Goal: Task Accomplishment & Management: Use online tool/utility

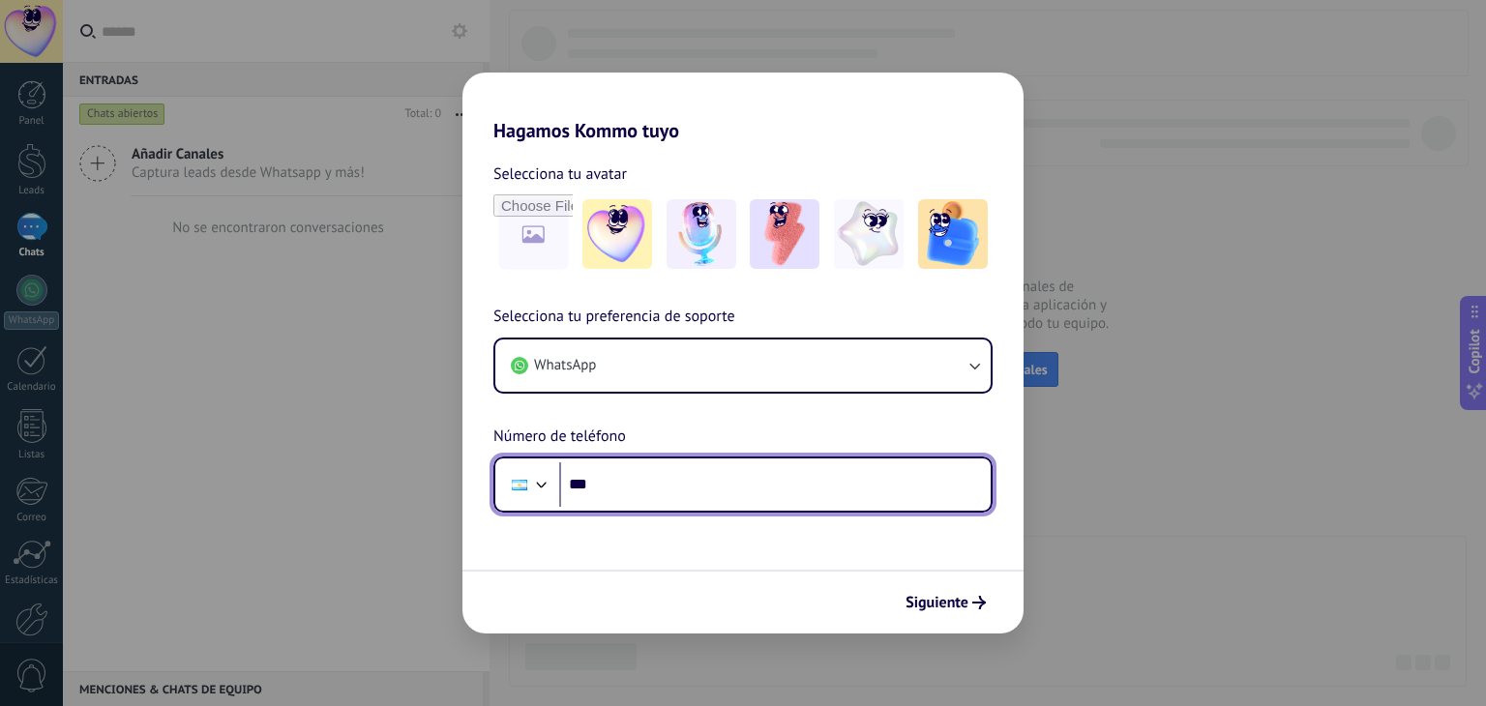
click at [661, 482] on input "***" at bounding box center [774, 484] width 431 height 44
type input "**********"
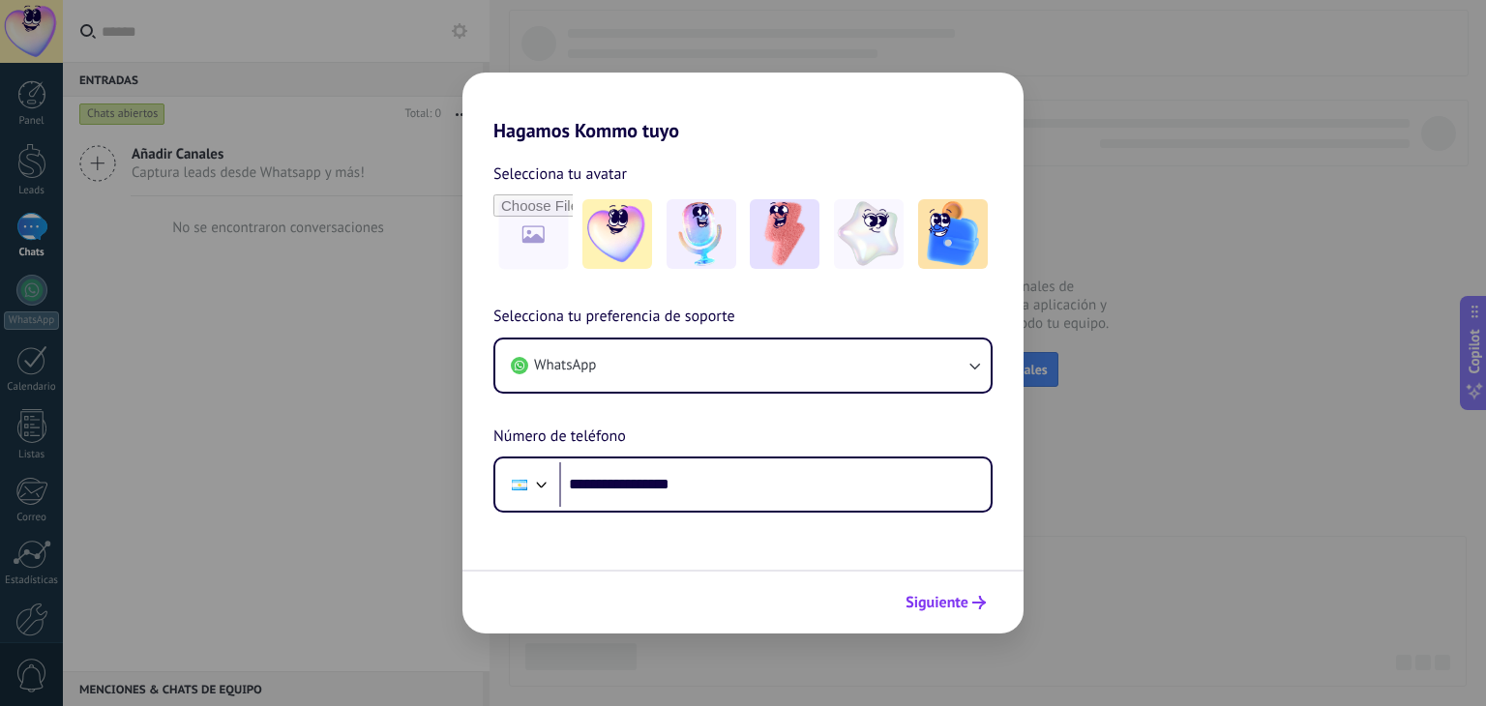
click at [941, 604] on span "Siguiente" at bounding box center [936, 603] width 63 height 14
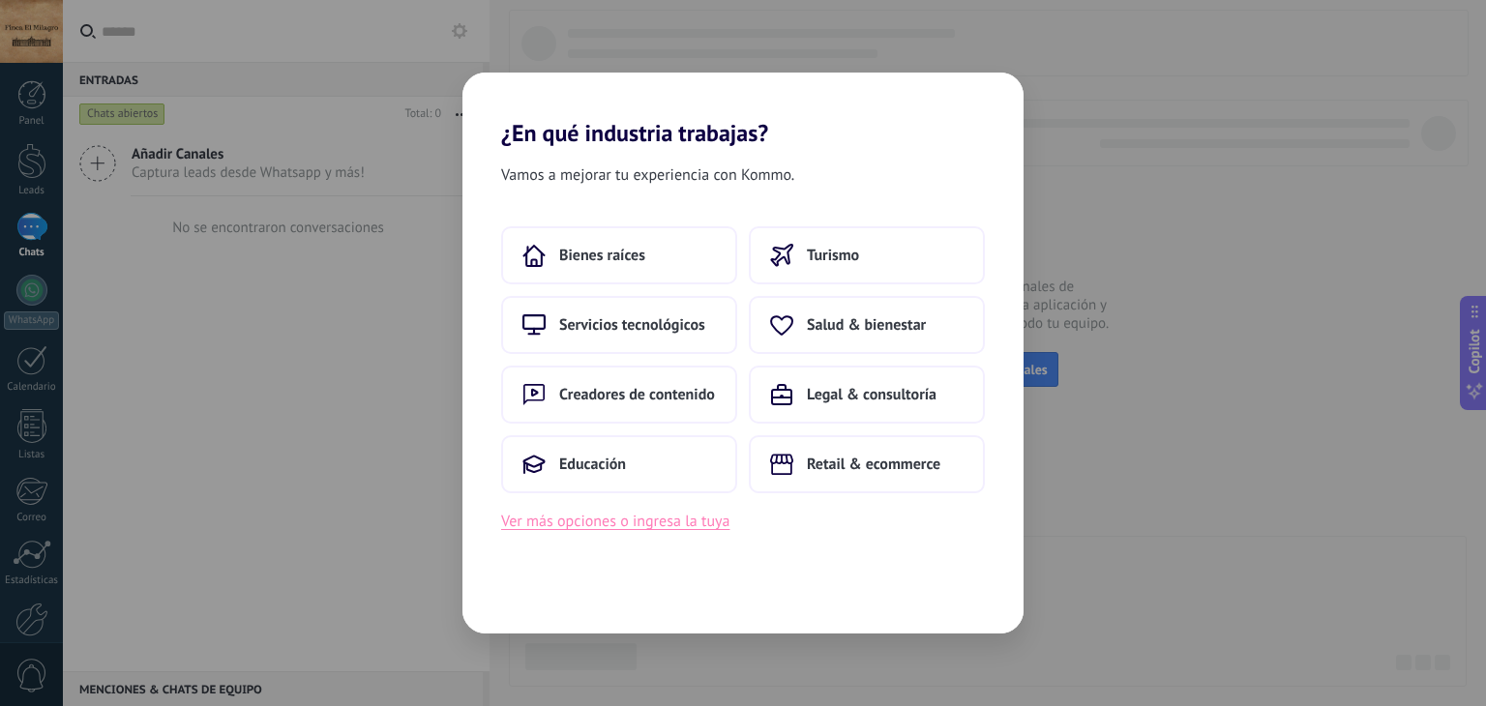
click at [639, 519] on button "Ver más opciones o ingresa la tuya" at bounding box center [615, 521] width 228 height 25
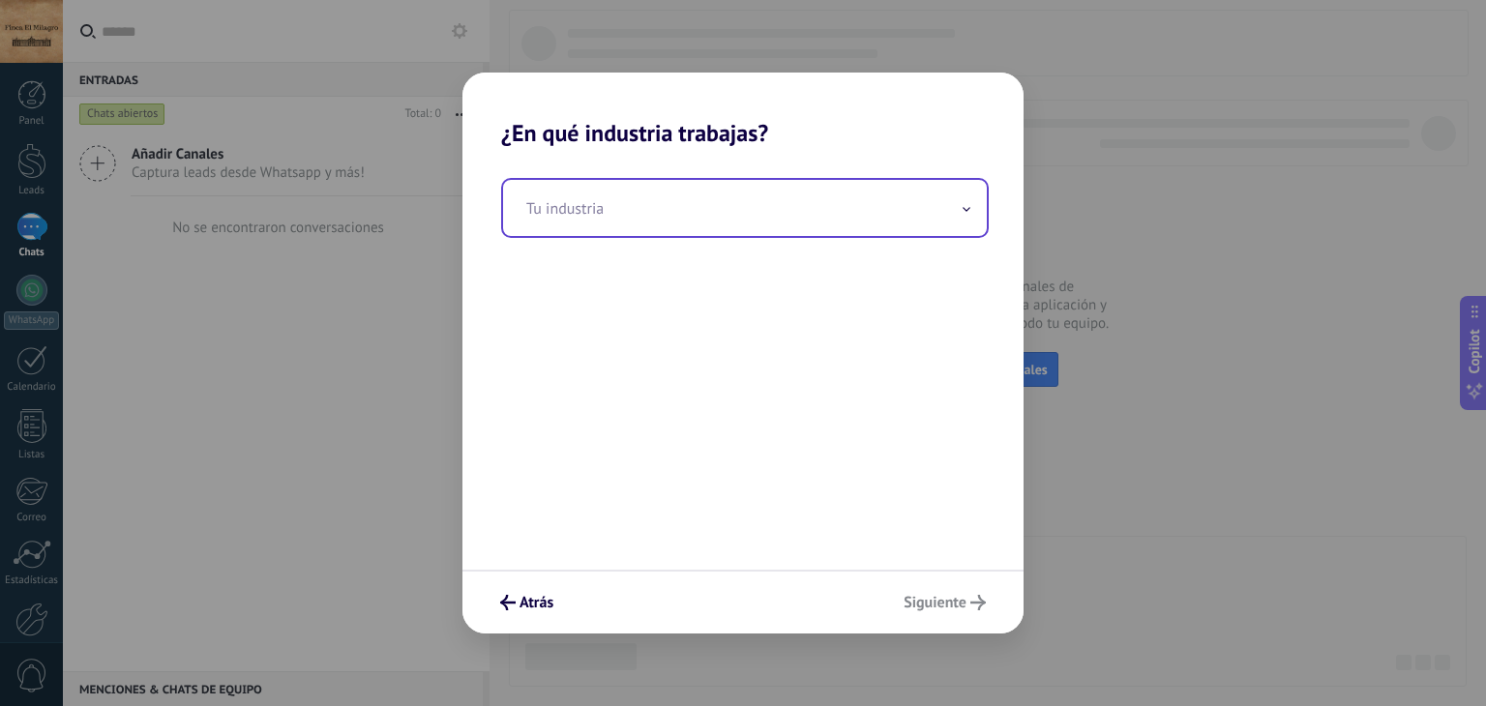
click at [638, 221] on input "text" at bounding box center [745, 208] width 484 height 56
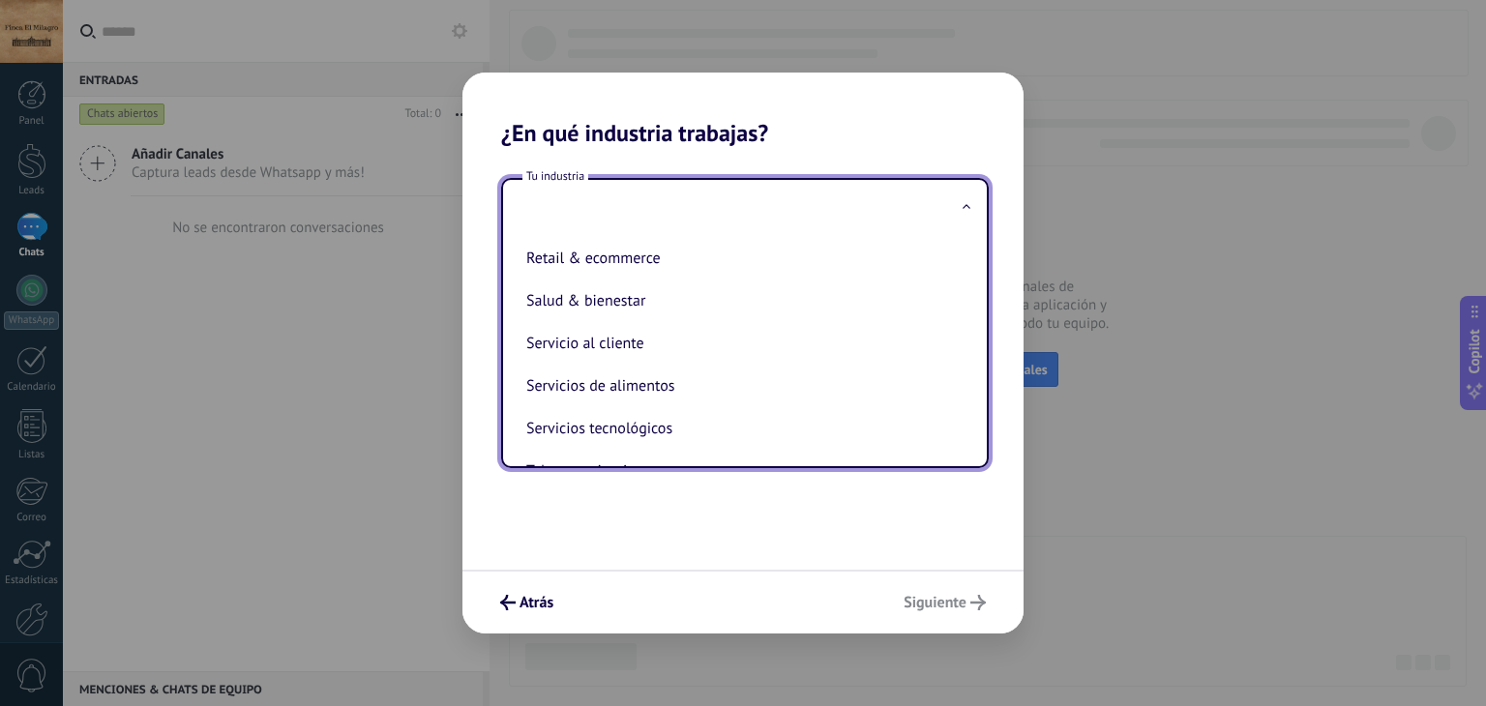
scroll to position [387, 0]
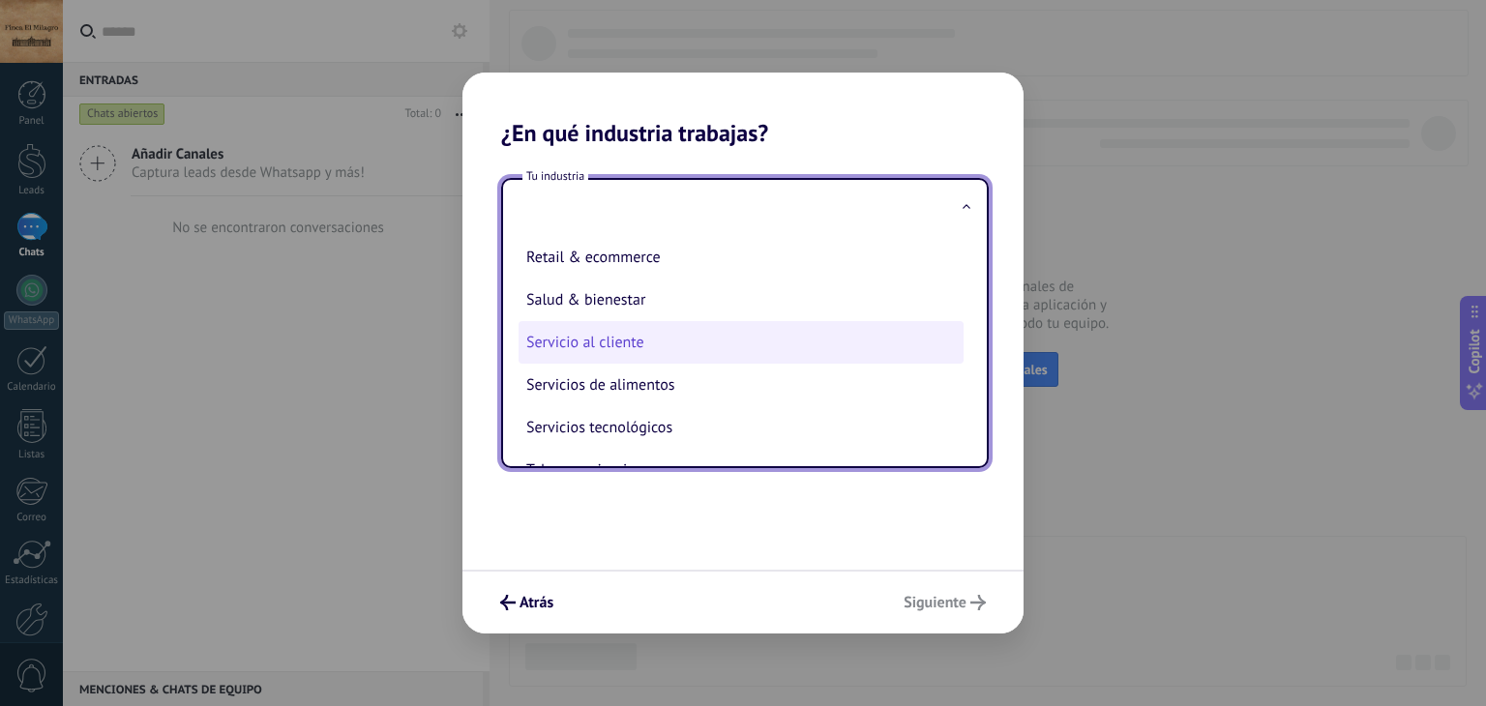
click at [633, 361] on li "Servicio al cliente" at bounding box center [740, 342] width 445 height 43
type input "**********"
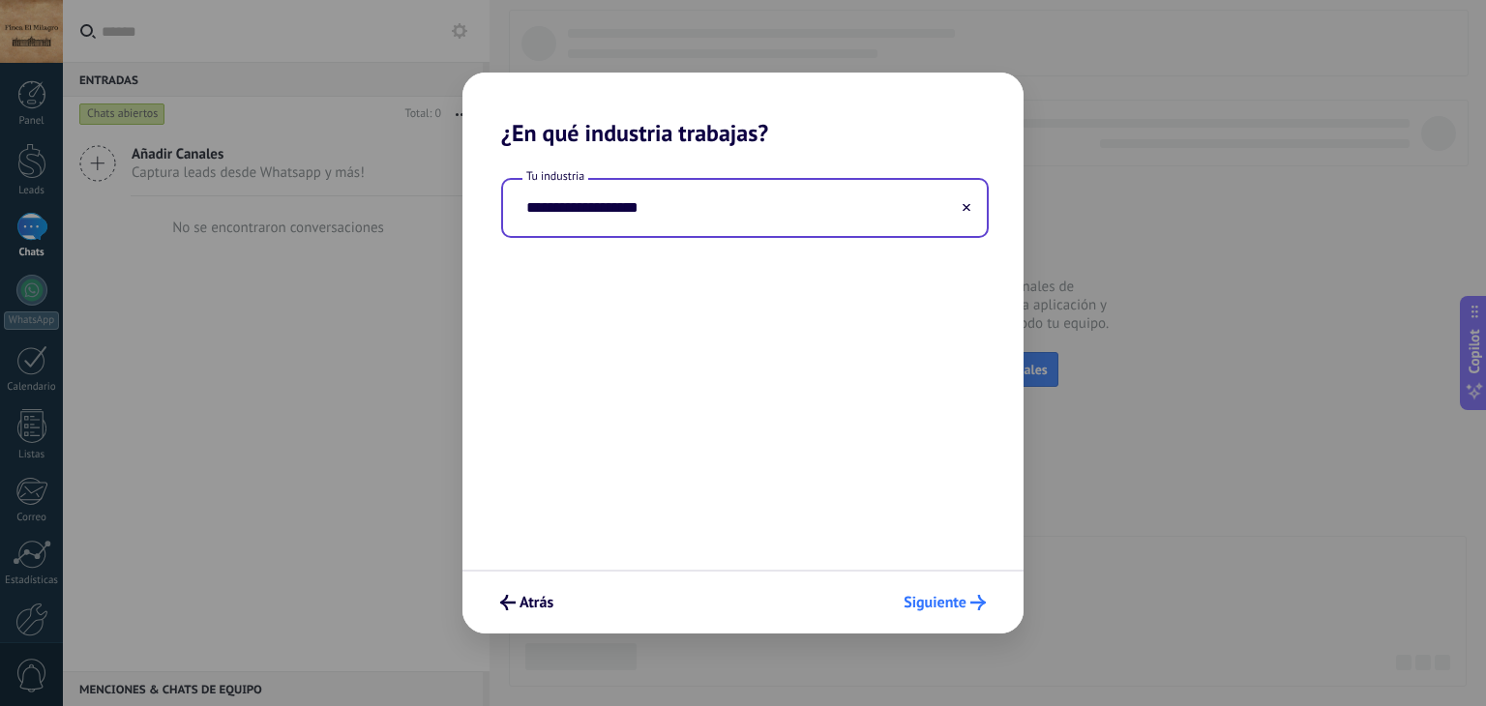
click at [924, 596] on span "Siguiente" at bounding box center [934, 603] width 63 height 14
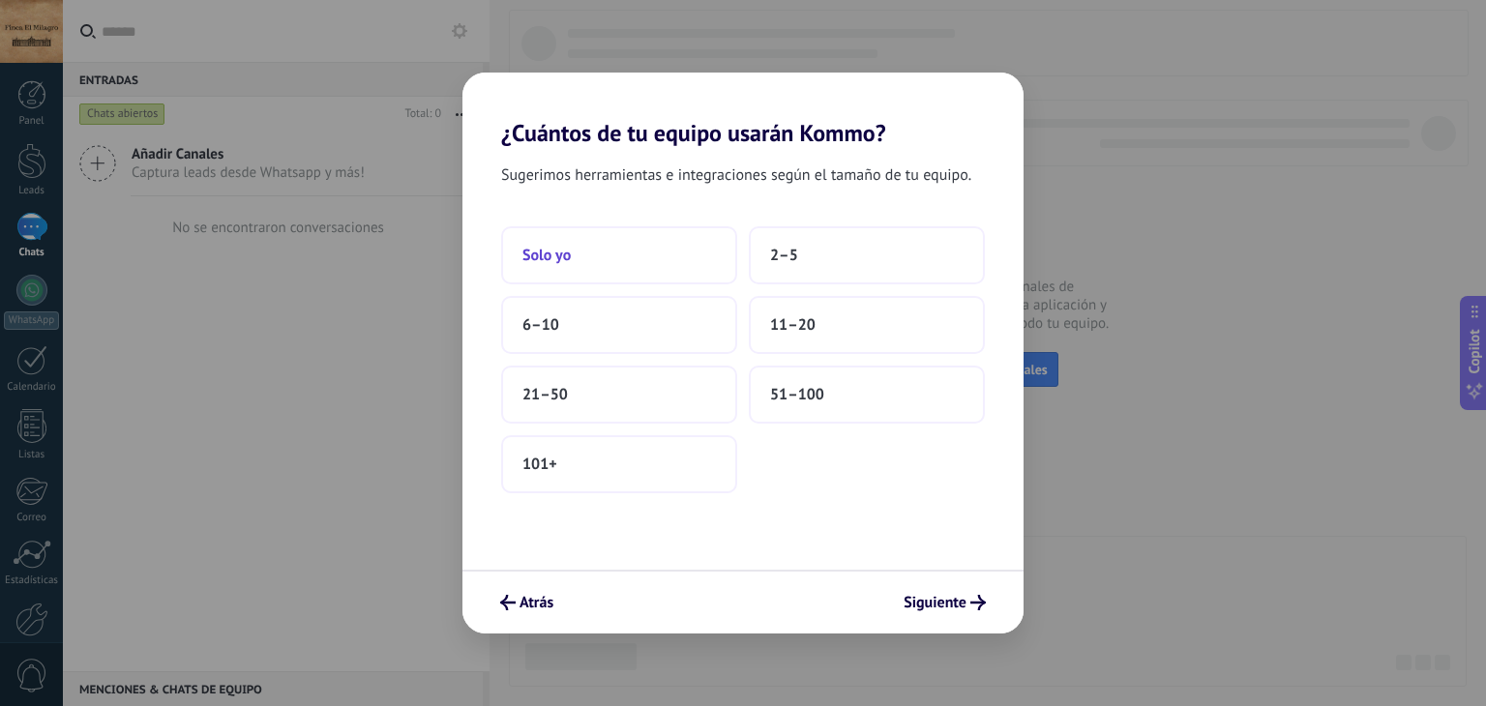
click at [555, 263] on span "Solo yo" at bounding box center [546, 255] width 48 height 19
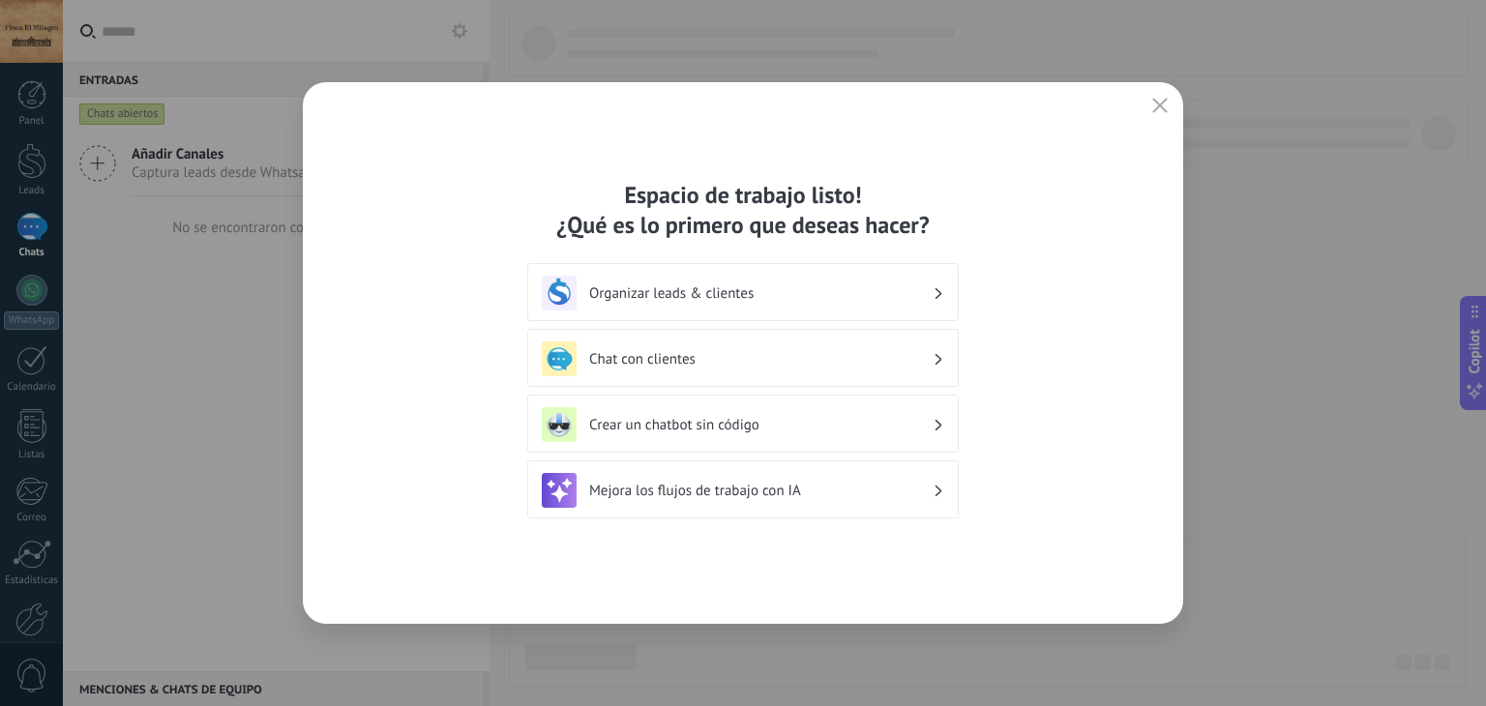
click at [703, 291] on h3 "Organizar leads & clientes" at bounding box center [760, 293] width 343 height 18
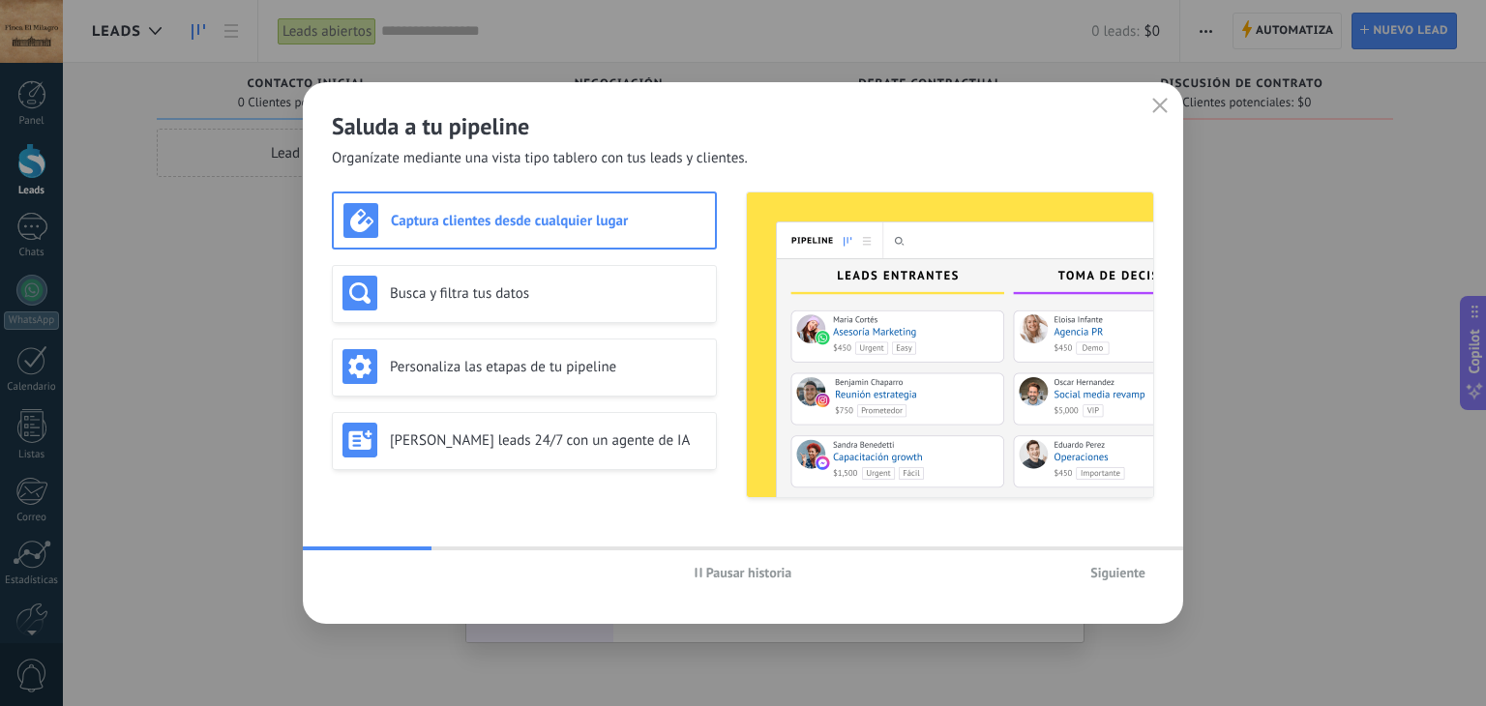
click at [1114, 573] on span "Siguiente" at bounding box center [1117, 573] width 55 height 14
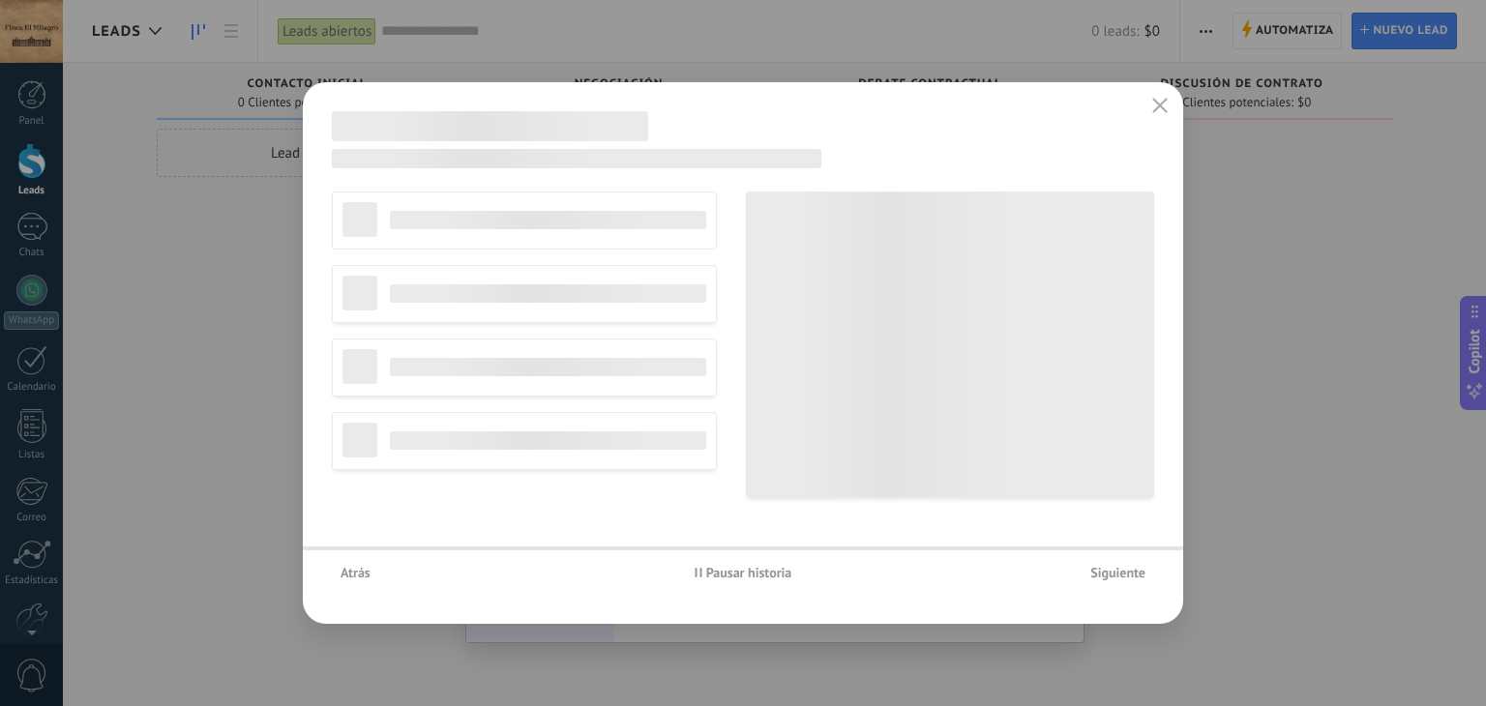
click at [1114, 573] on span "Siguiente" at bounding box center [1117, 573] width 55 height 14
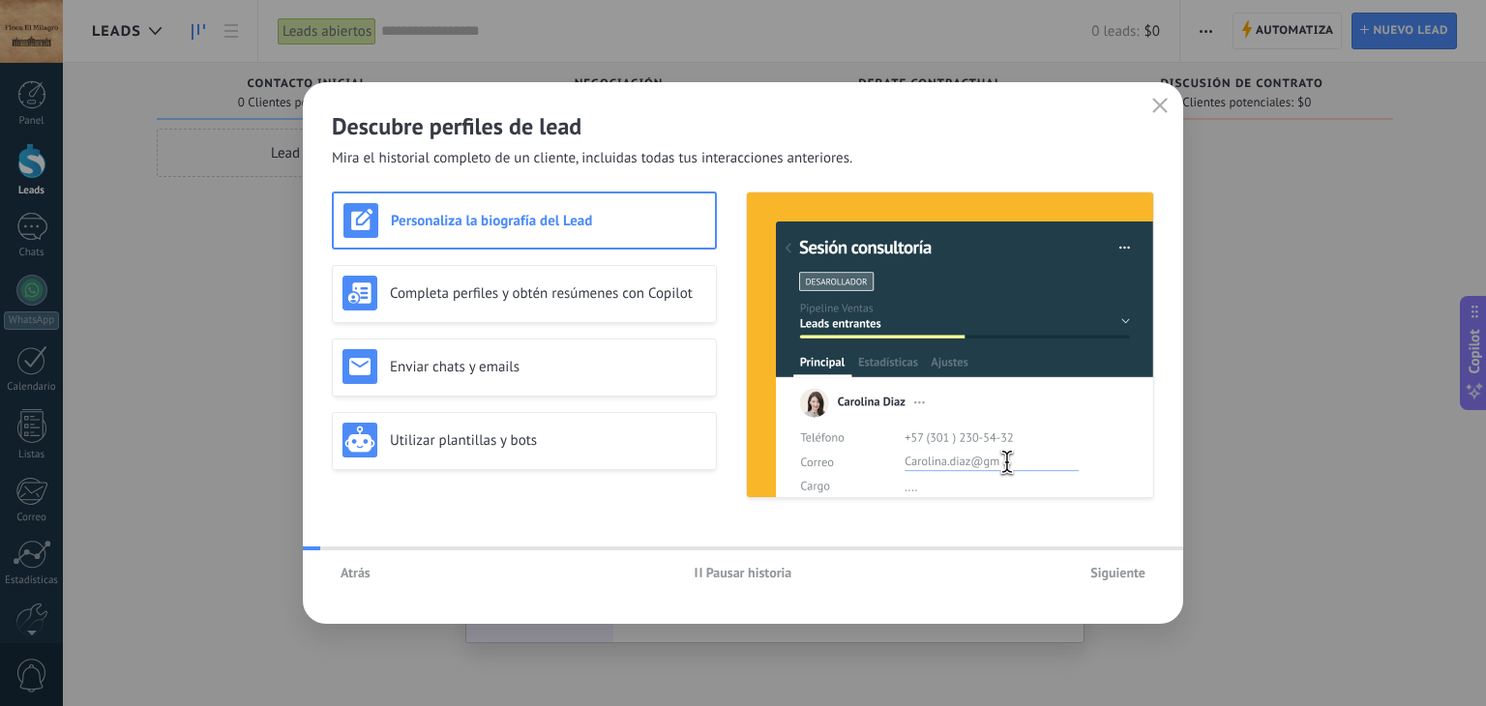
click at [1114, 573] on span "Siguiente" at bounding box center [1117, 573] width 55 height 14
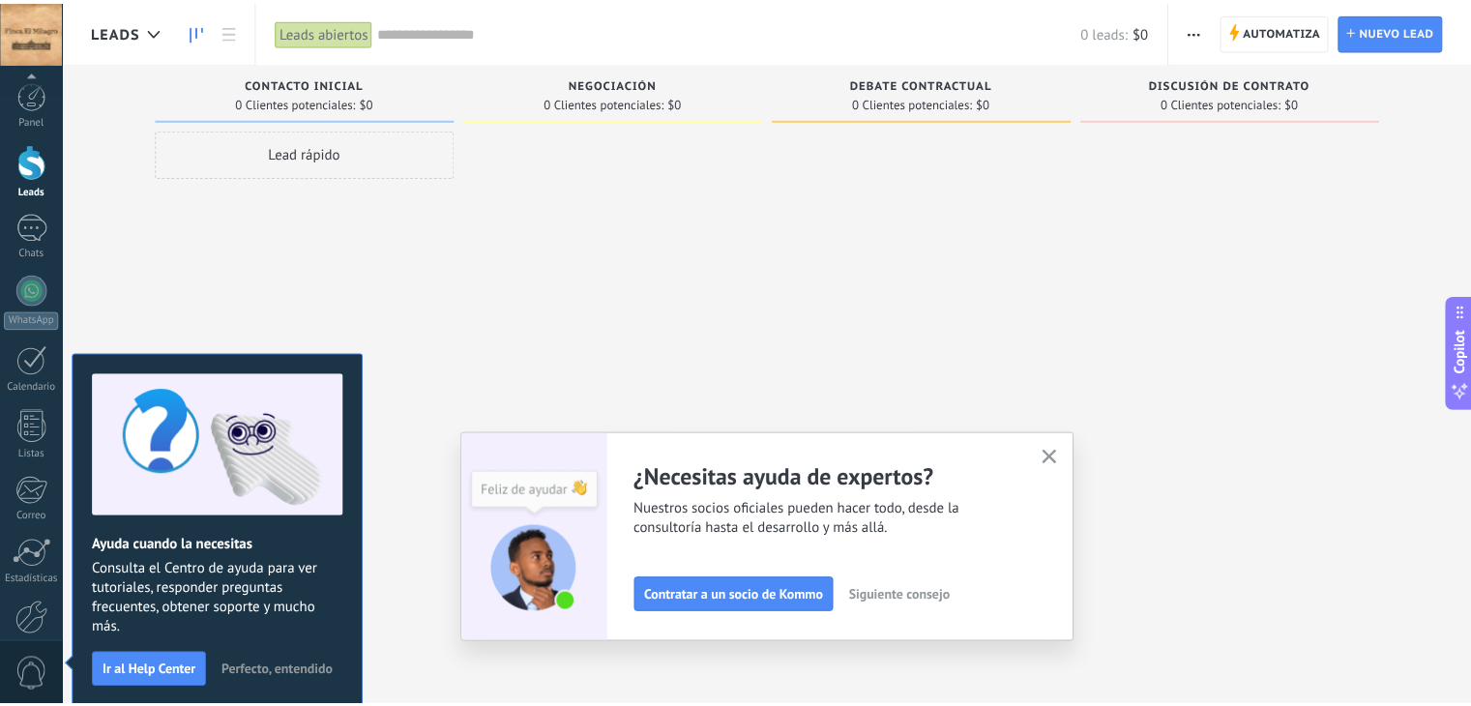
scroll to position [98, 0]
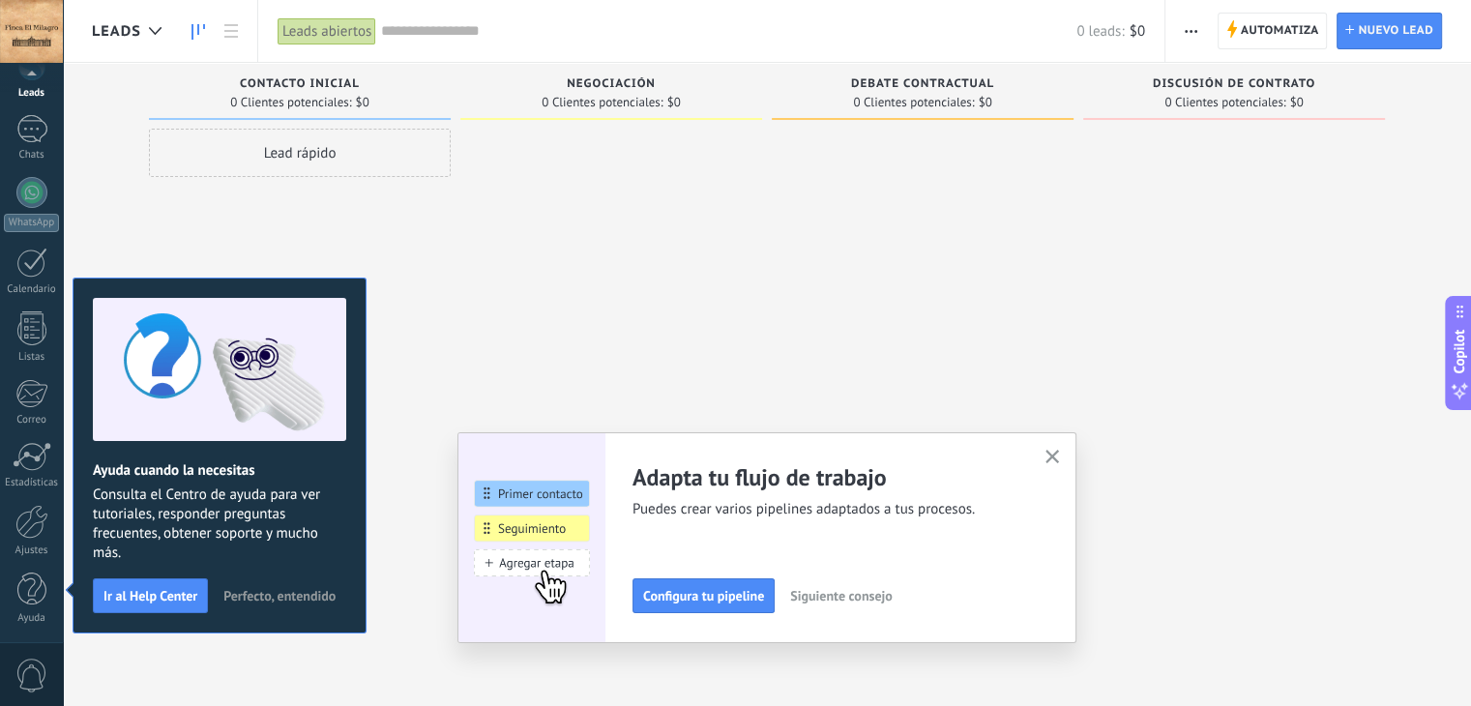
click at [1060, 461] on icon "button" at bounding box center [1052, 457] width 15 height 15
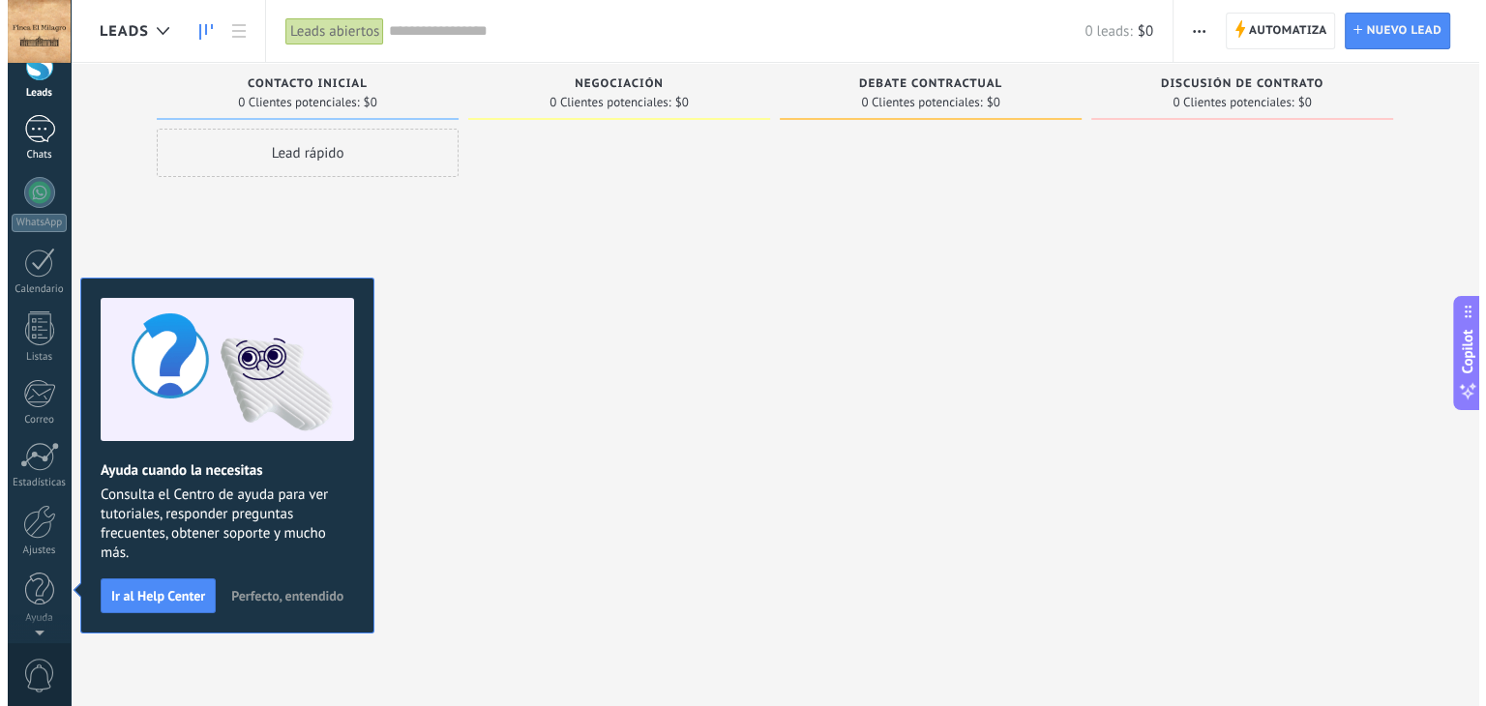
scroll to position [0, 0]
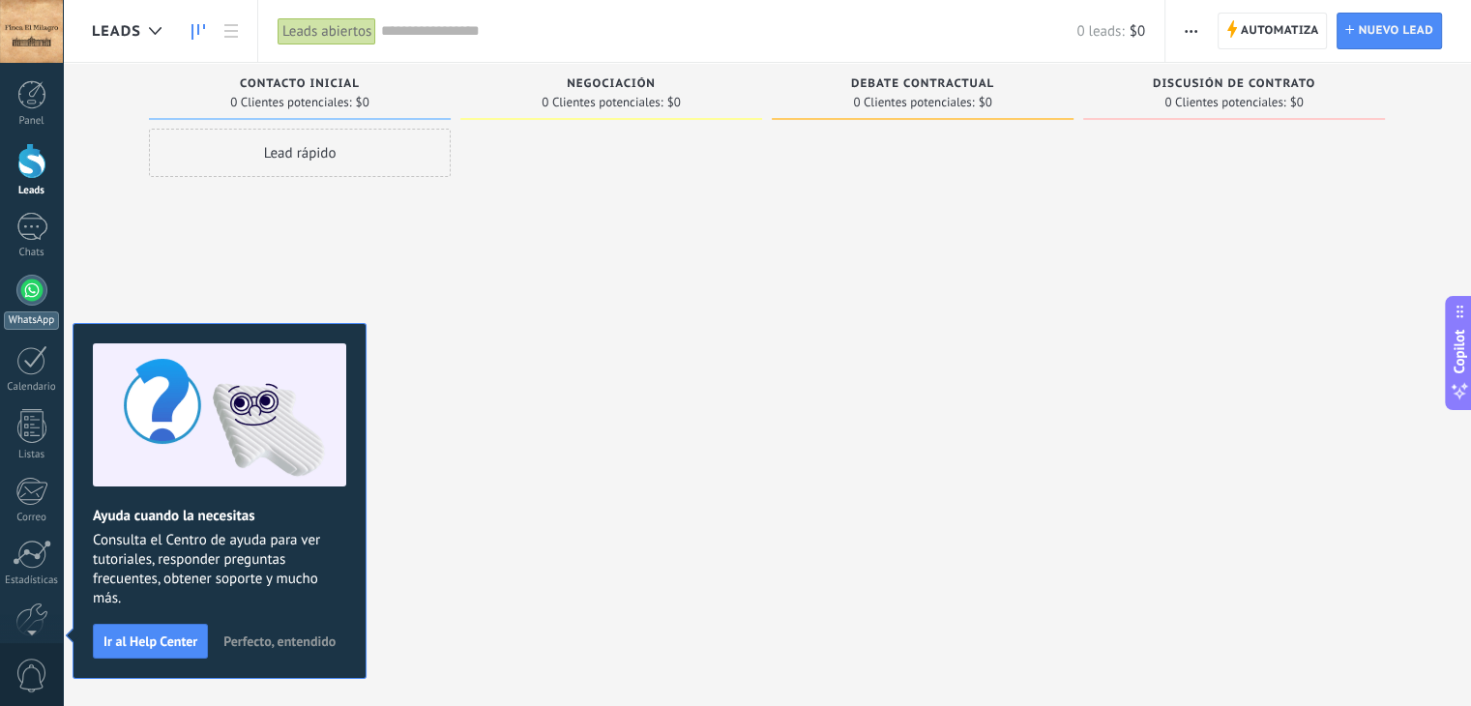
click at [28, 280] on div at bounding box center [31, 290] width 31 height 31
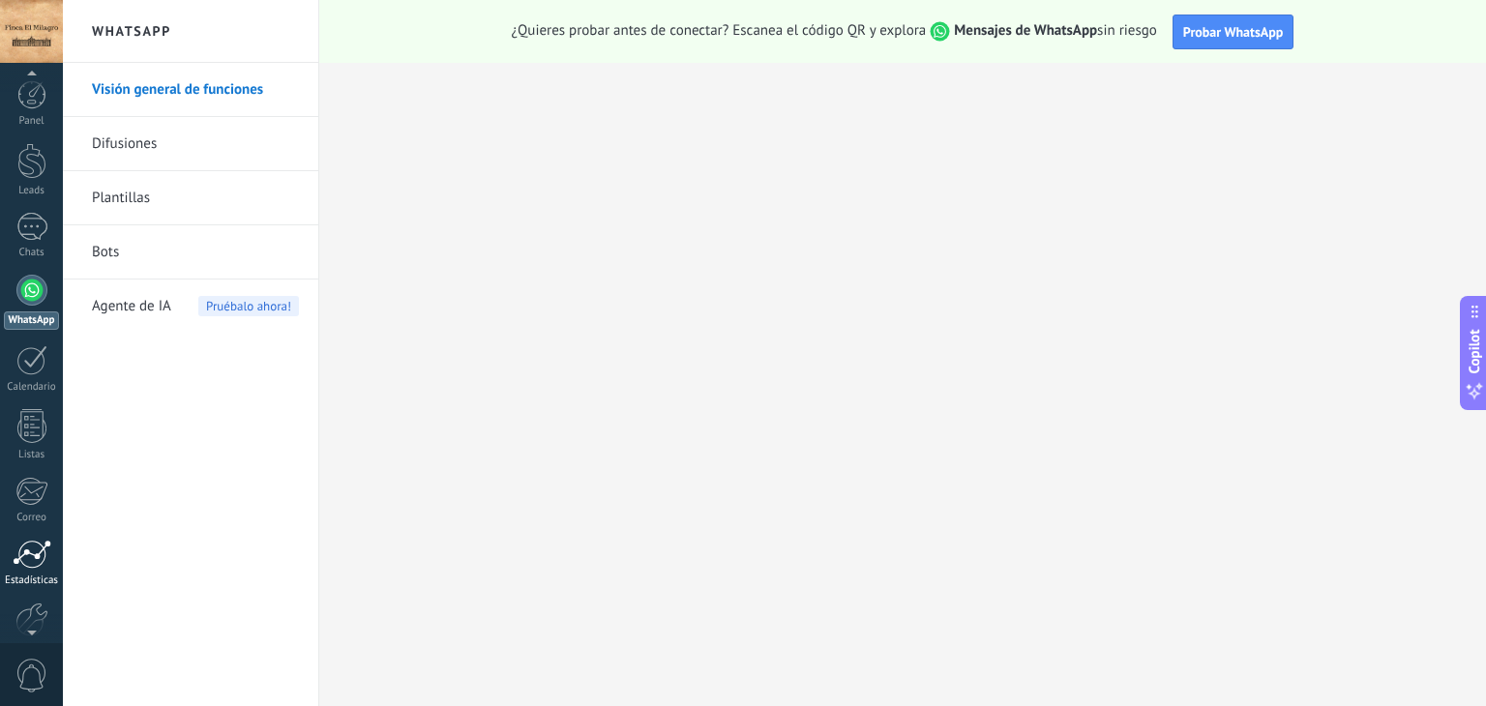
scroll to position [97, 0]
click at [28, 527] on div at bounding box center [31, 523] width 33 height 34
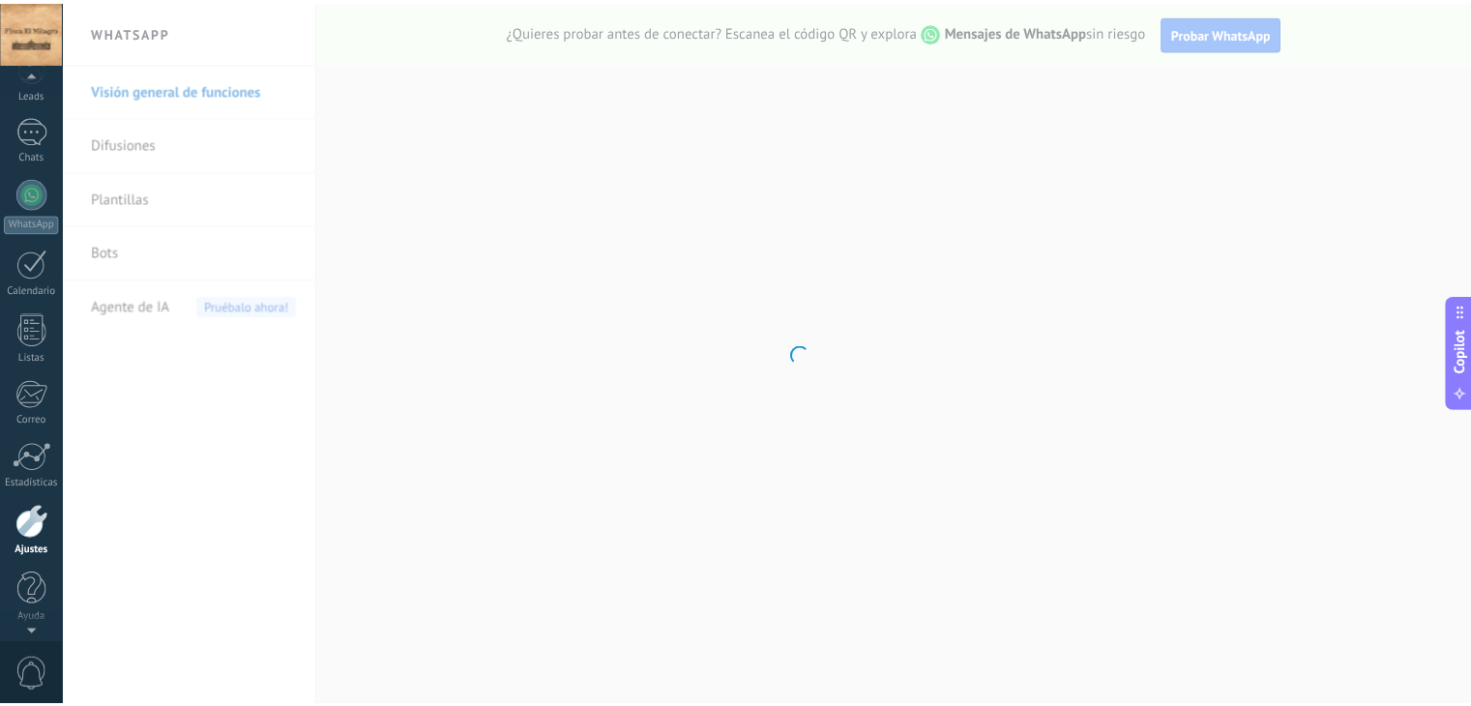
scroll to position [98, 0]
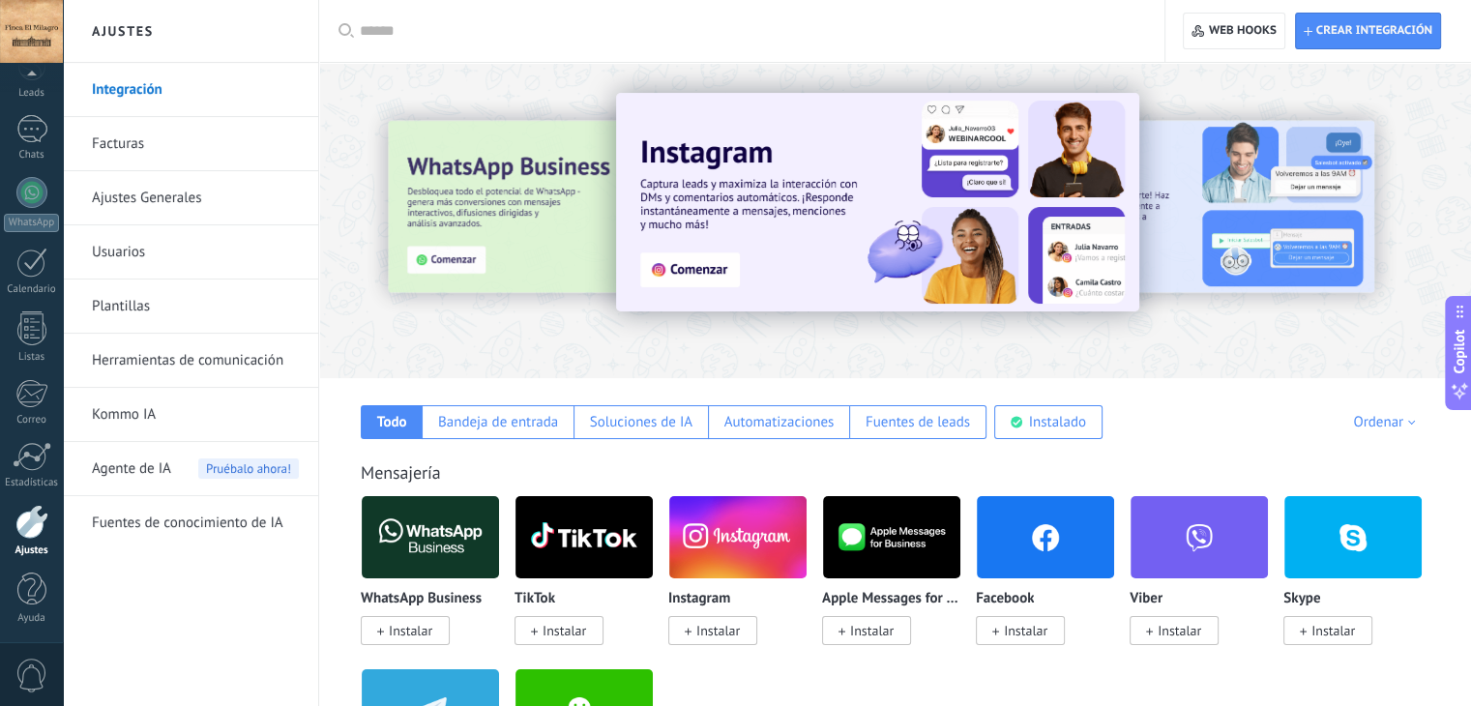
click at [410, 628] on span "Instalar" at bounding box center [411, 630] width 44 height 17
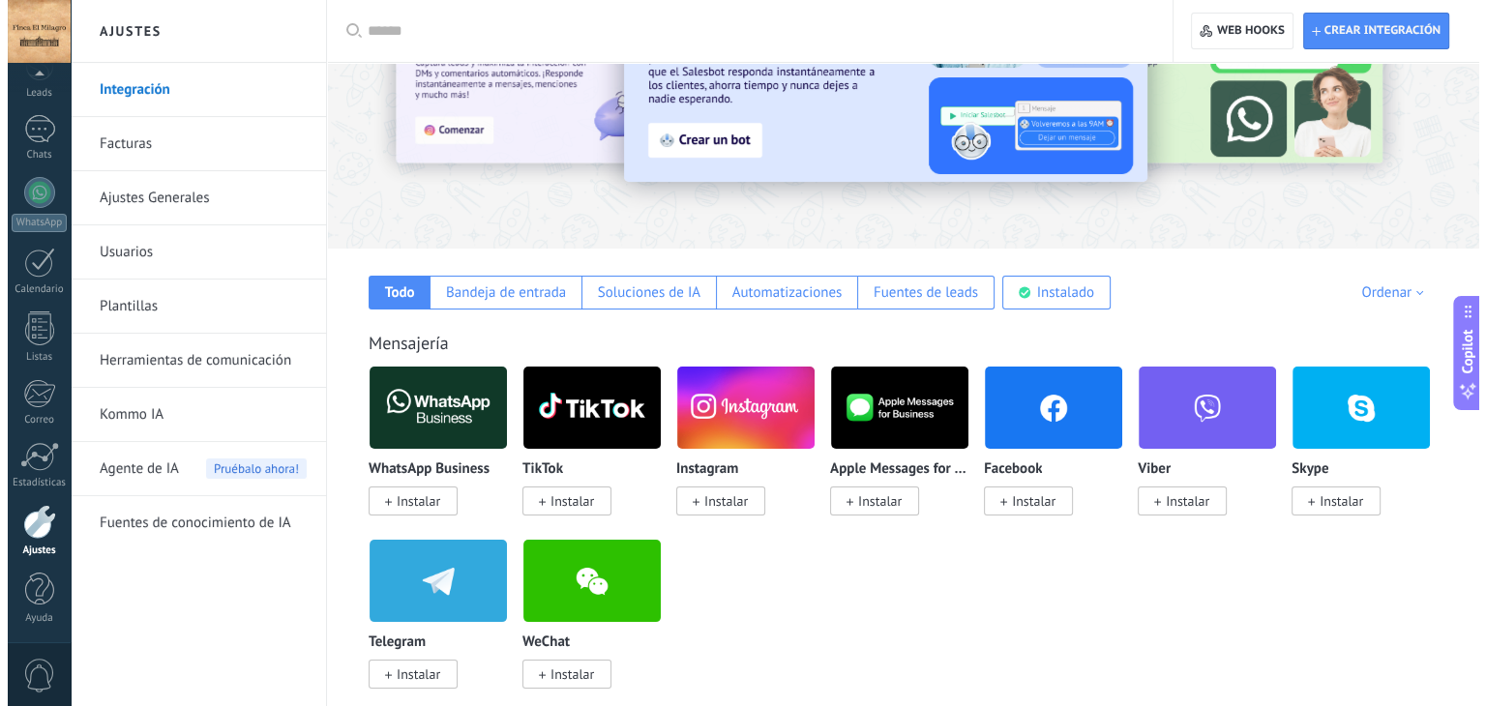
scroll to position [97, 0]
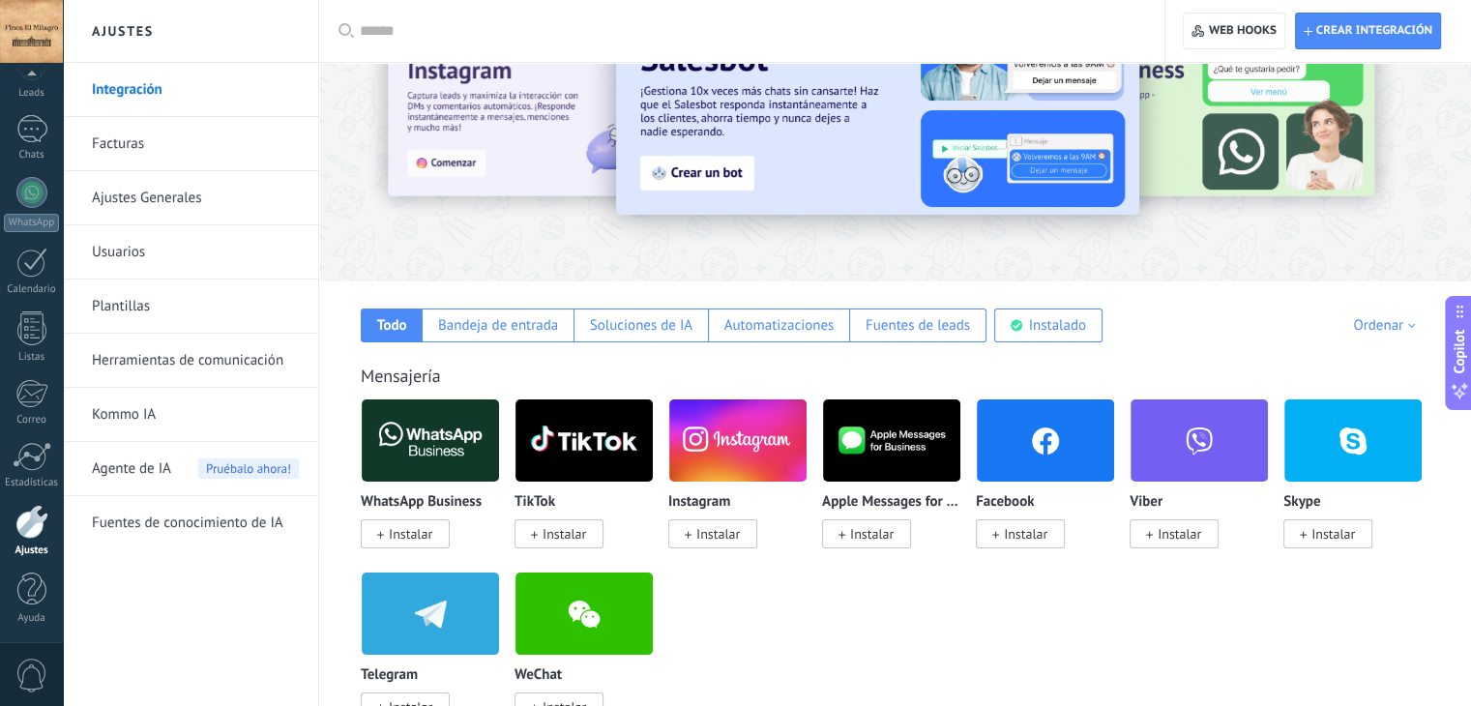
click at [394, 531] on span "Instalar" at bounding box center [411, 533] width 44 height 17
click at [410, 536] on span "Instalar" at bounding box center [411, 533] width 44 height 17
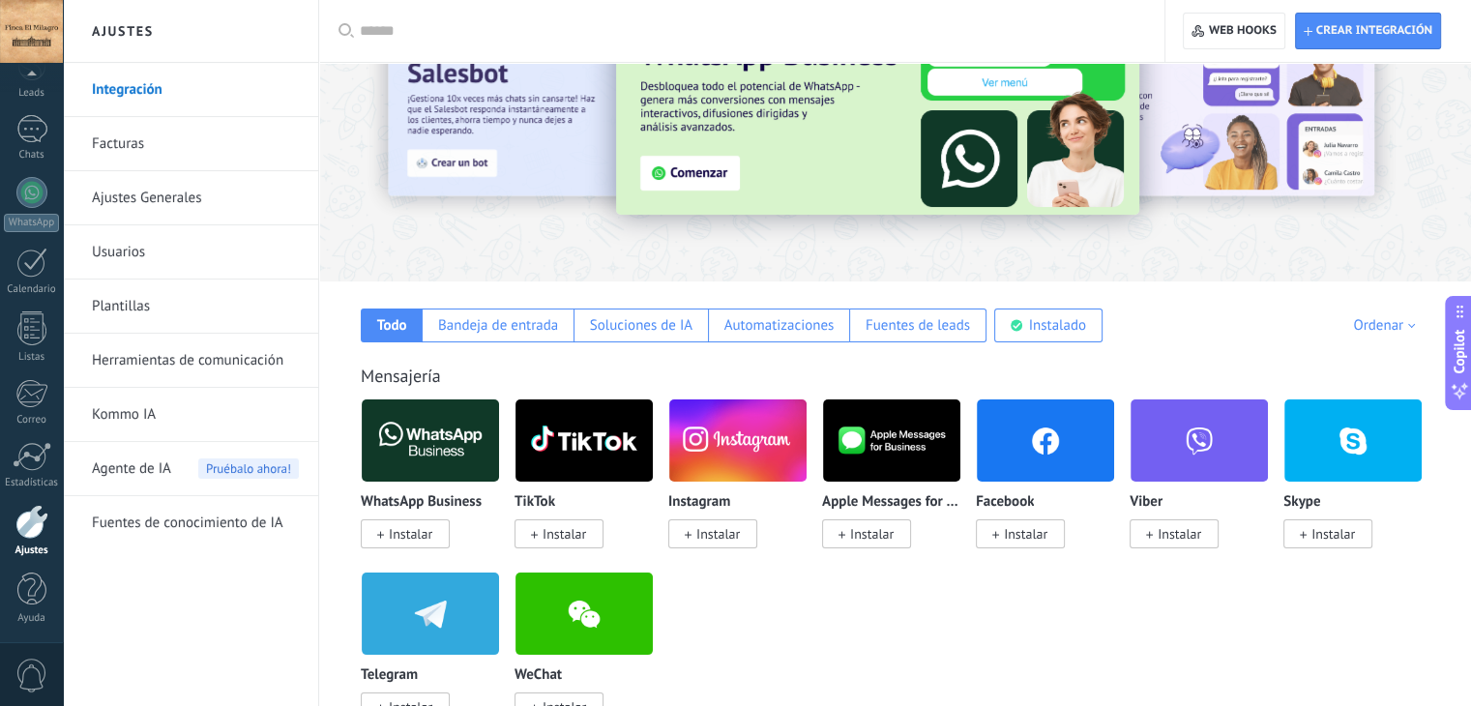
click at [421, 540] on span "Instalar" at bounding box center [411, 533] width 44 height 17
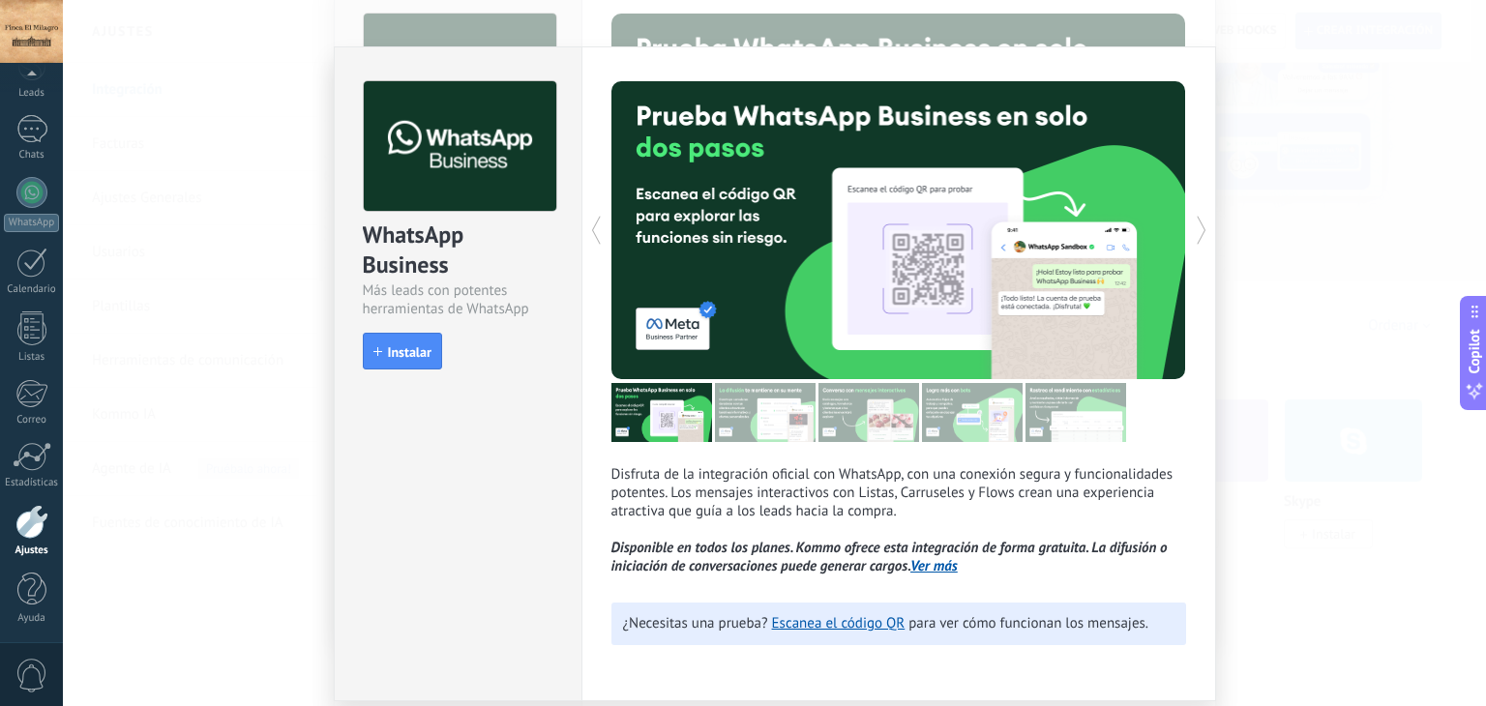
scroll to position [0, 0]
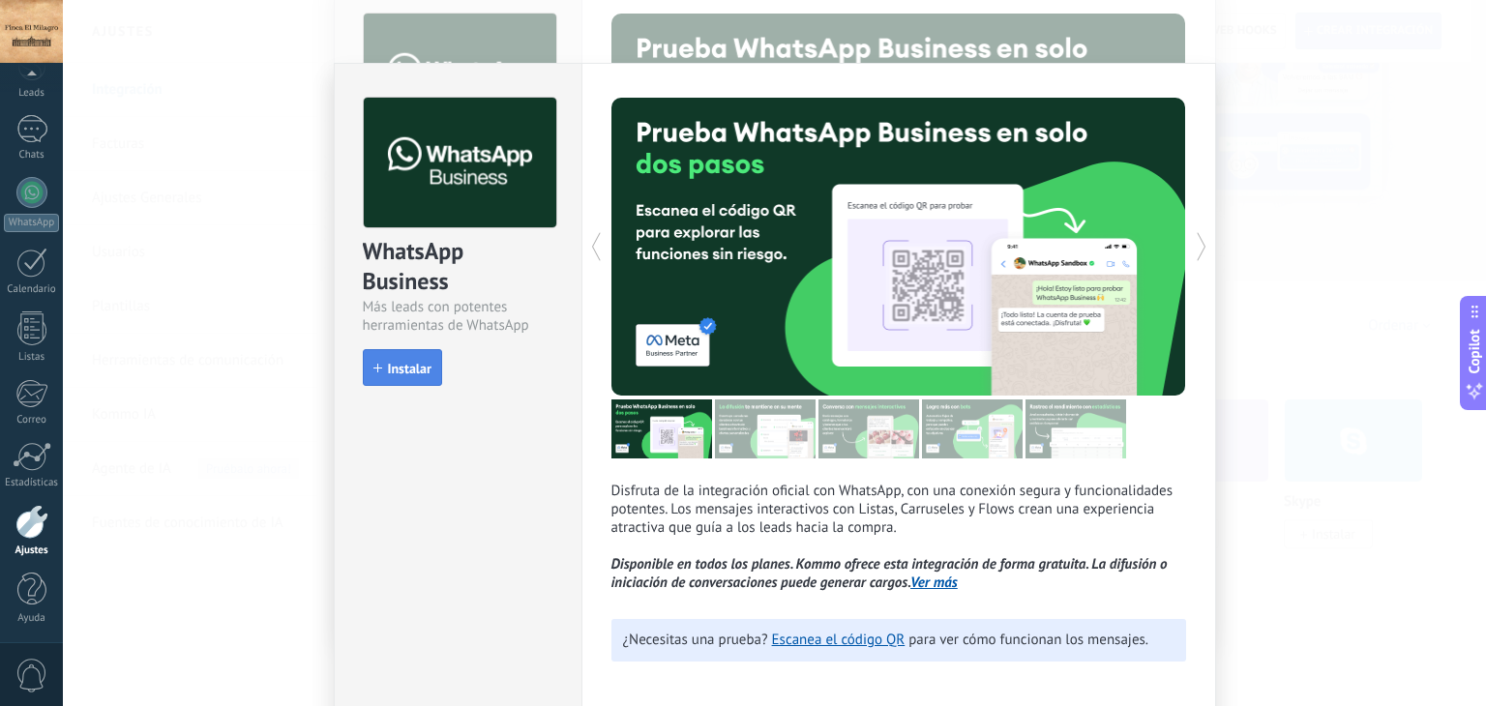
click at [415, 367] on span "Instalar" at bounding box center [410, 369] width 44 height 14
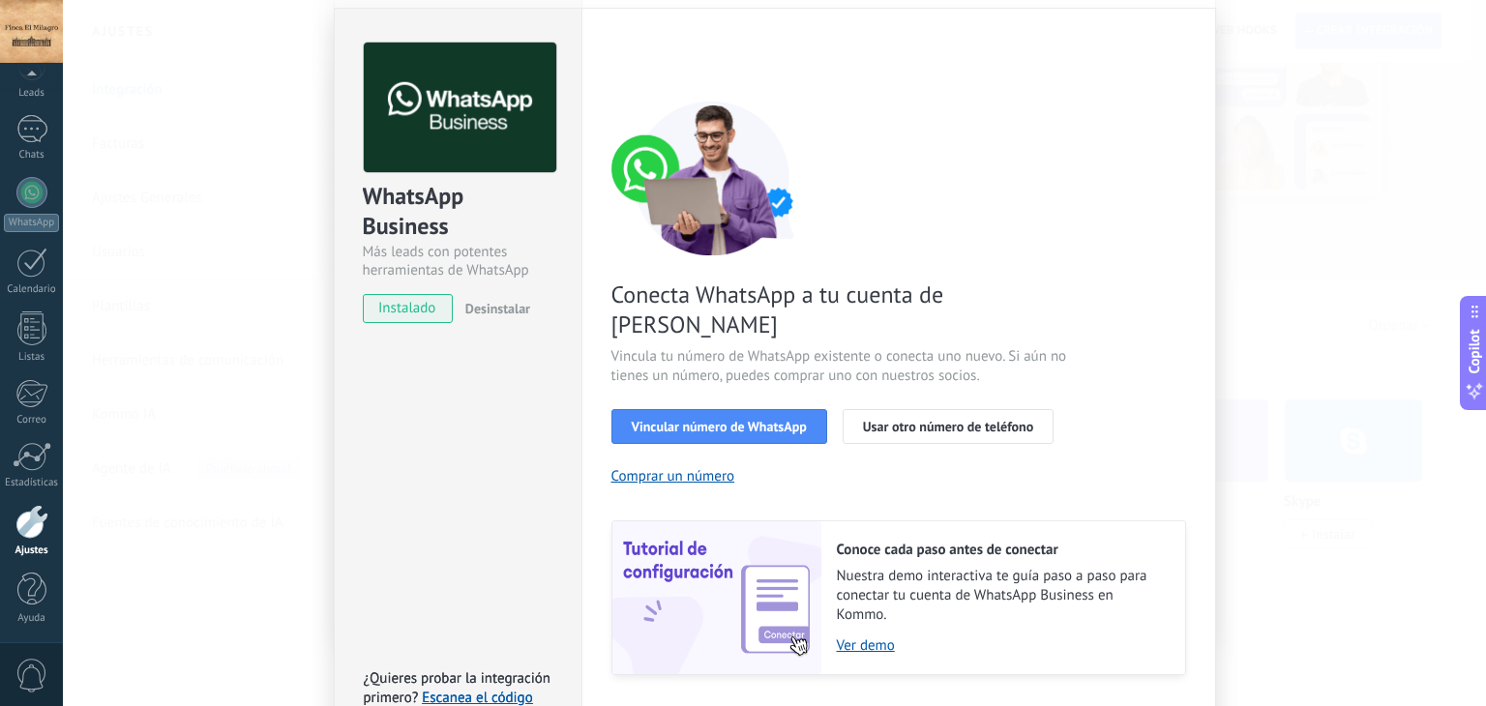
scroll to position [82, 0]
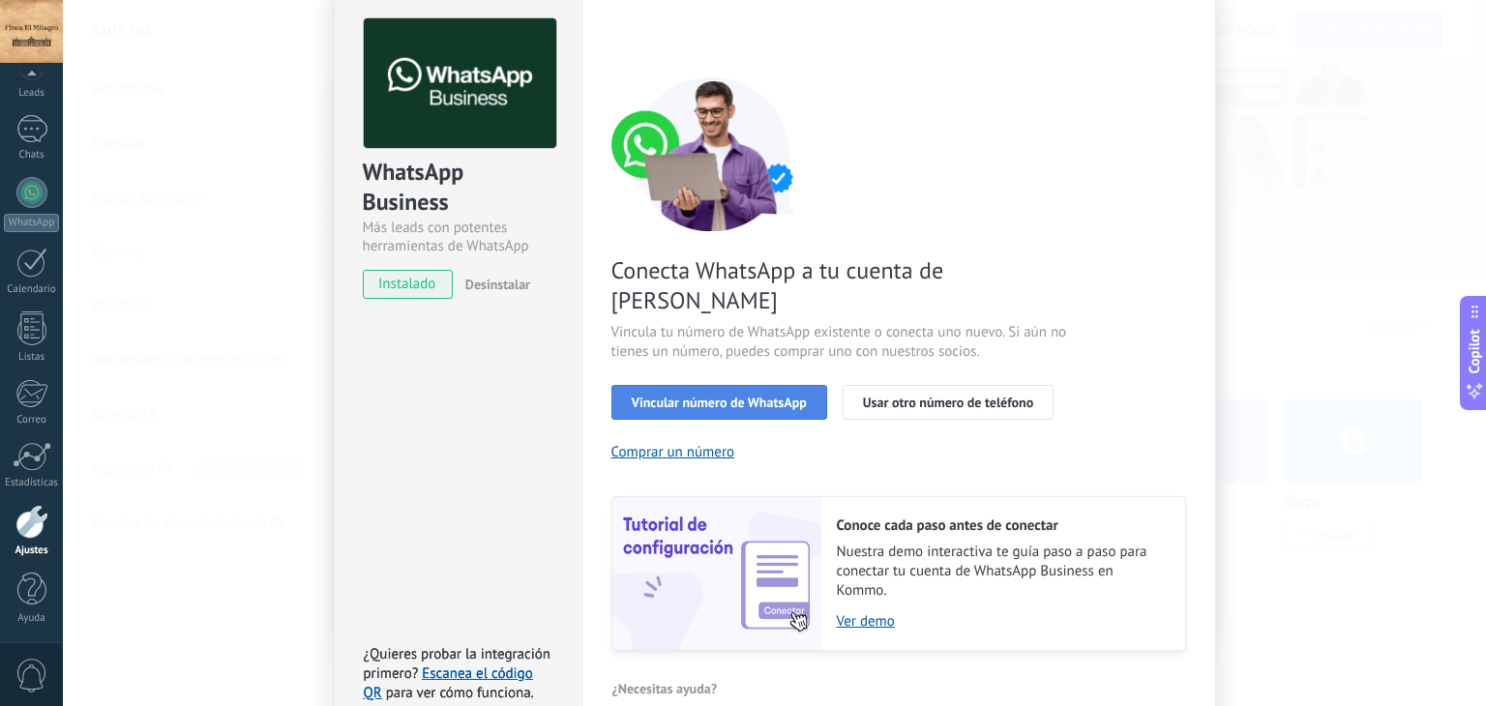
click at [647, 396] on span "Vincular número de WhatsApp" at bounding box center [719, 403] width 175 height 14
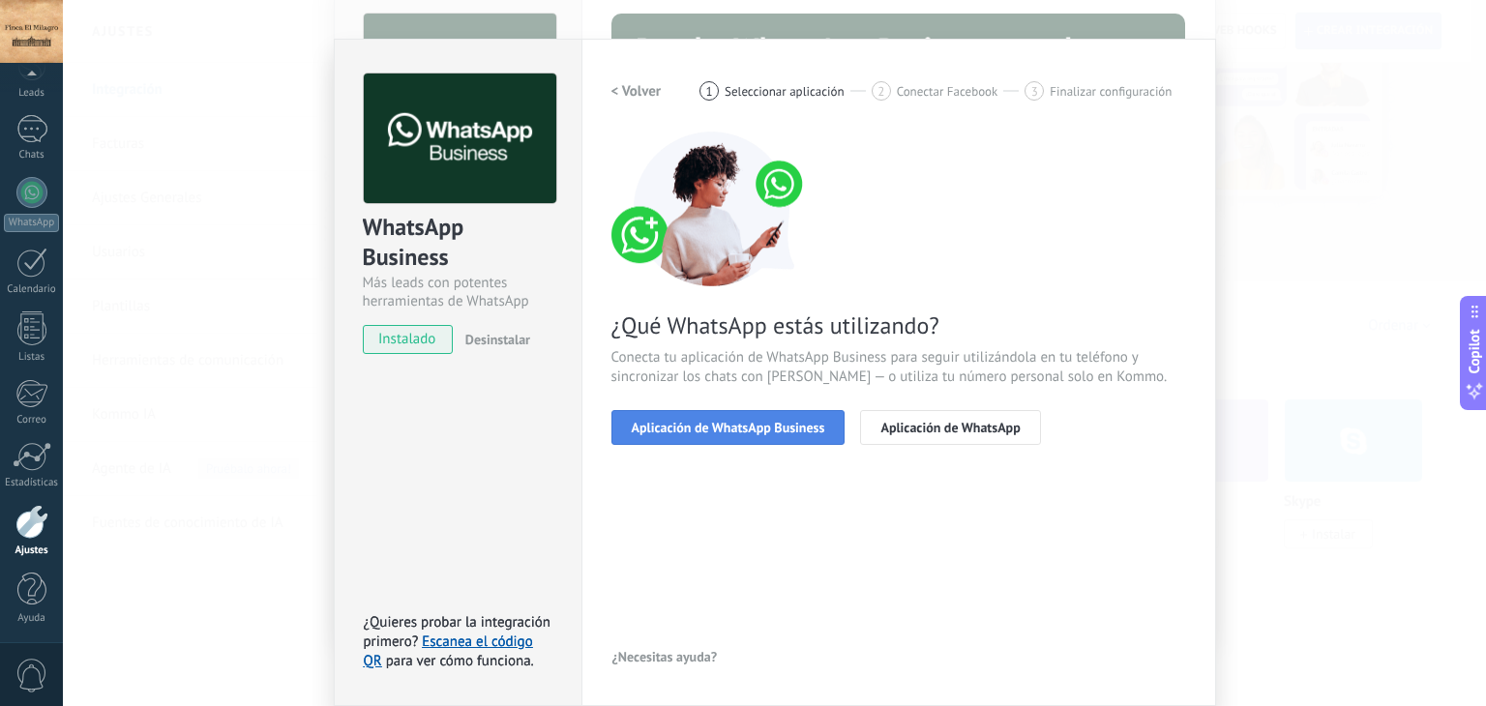
click at [672, 427] on span "Aplicación de WhatsApp Business" at bounding box center [728, 428] width 193 height 14
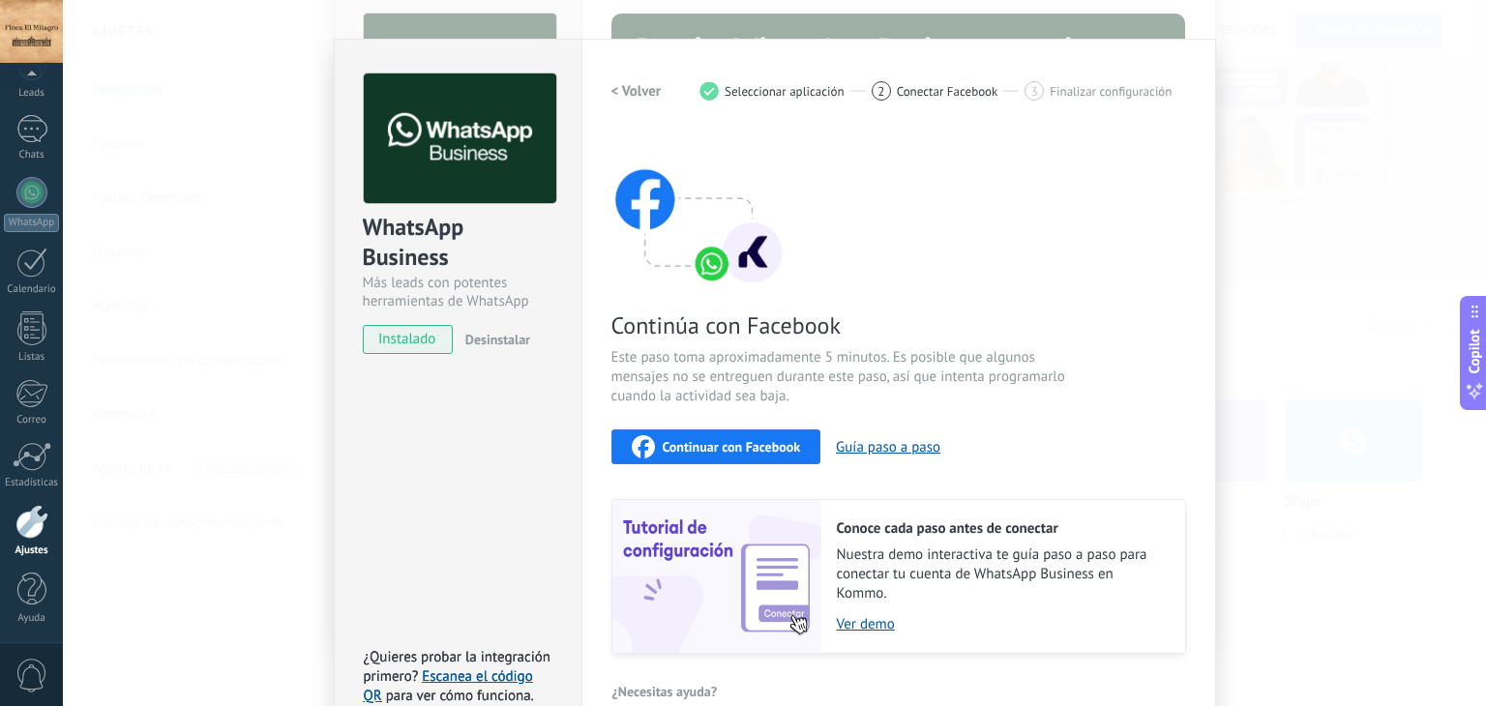
click at [682, 450] on span "Continuar con Facebook" at bounding box center [731, 447] width 138 height 14
click at [696, 447] on span "Continuar con Facebook" at bounding box center [731, 447] width 138 height 14
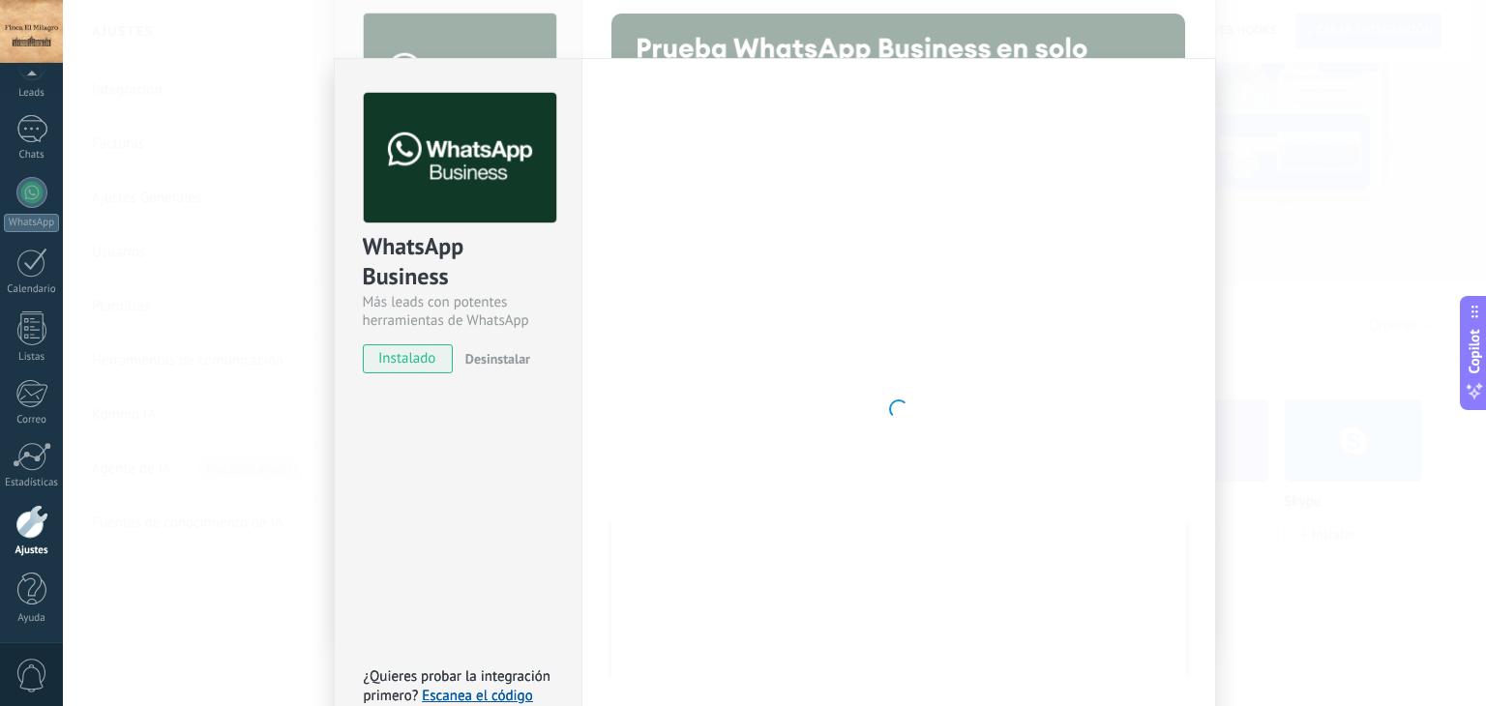
scroll to position [0, 0]
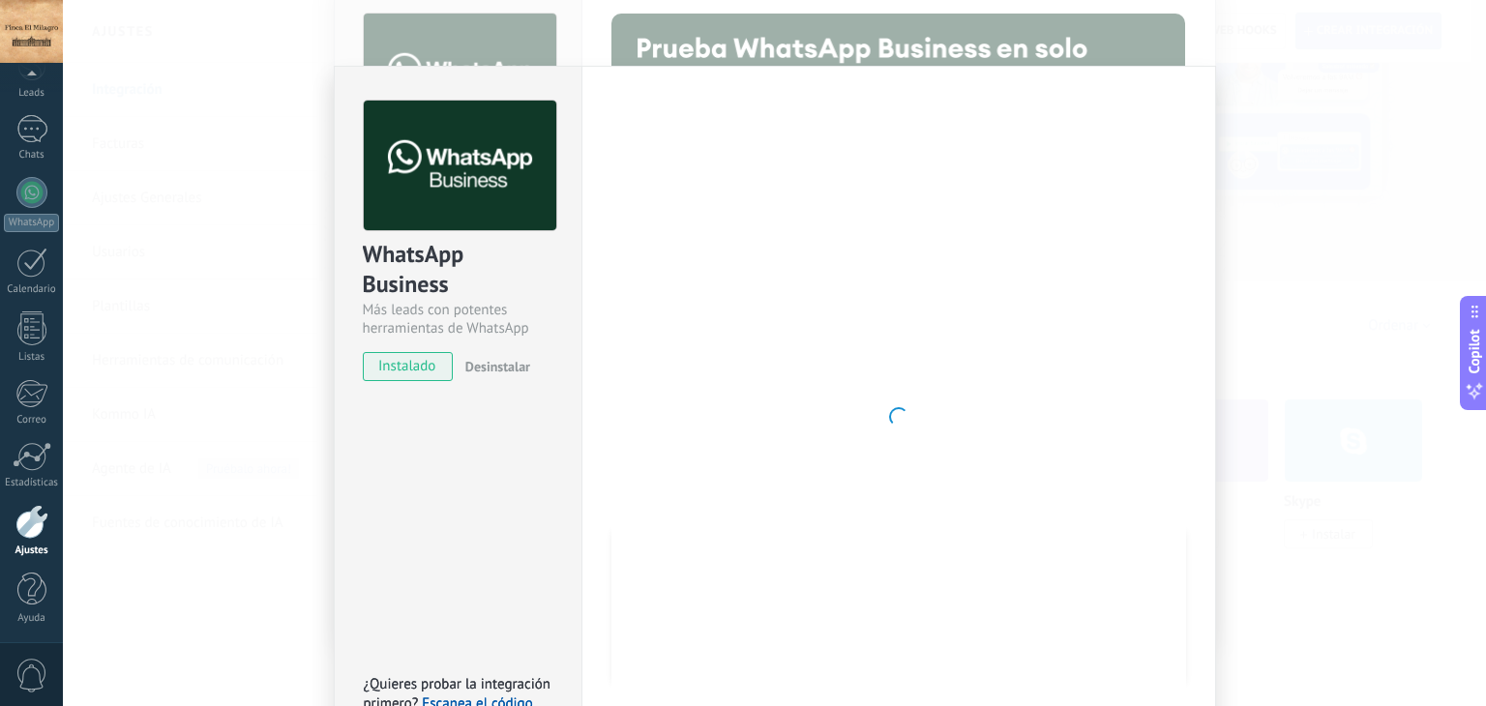
click at [1346, 140] on div "WhatsApp Business Más leads con potentes herramientas de WhatsApp instalado Des…" at bounding box center [774, 353] width 1423 height 706
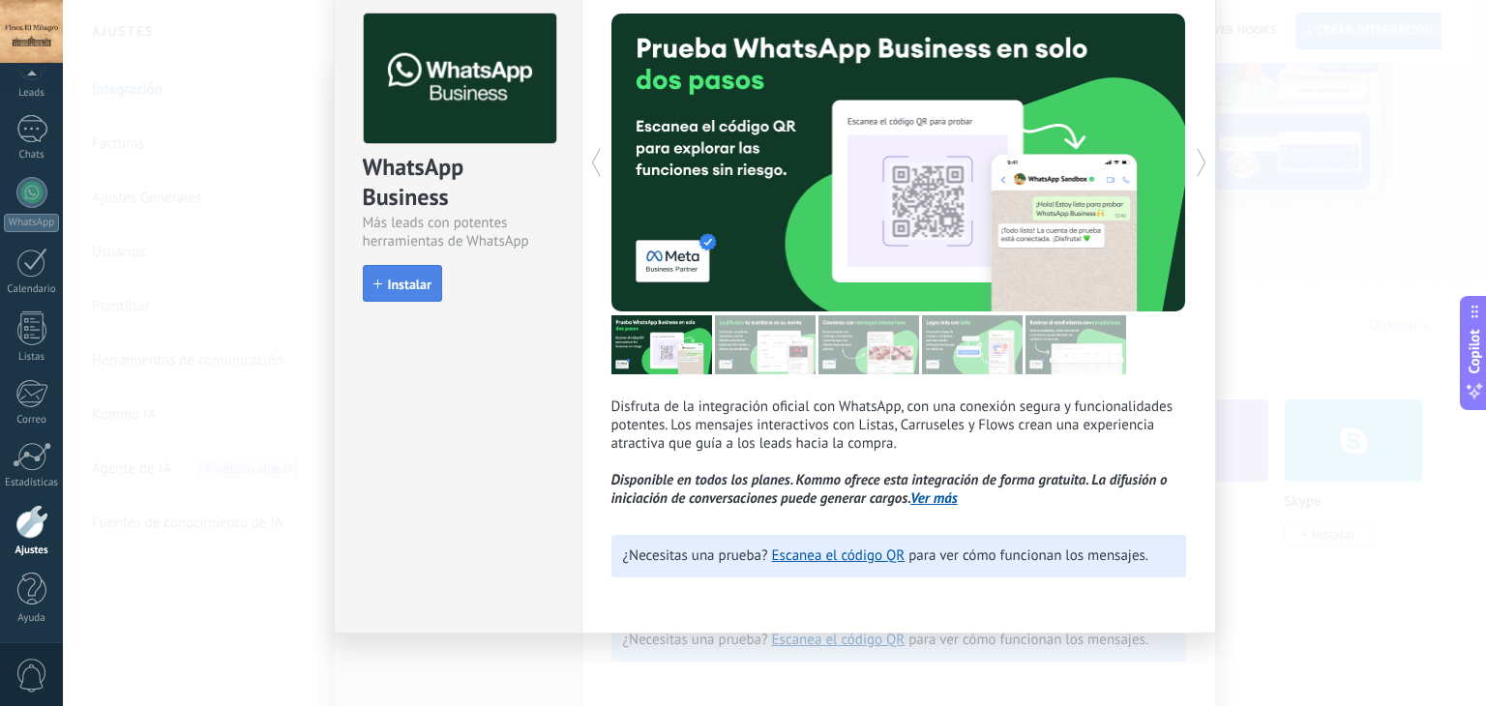
click at [410, 278] on span "Instalar" at bounding box center [410, 285] width 44 height 14
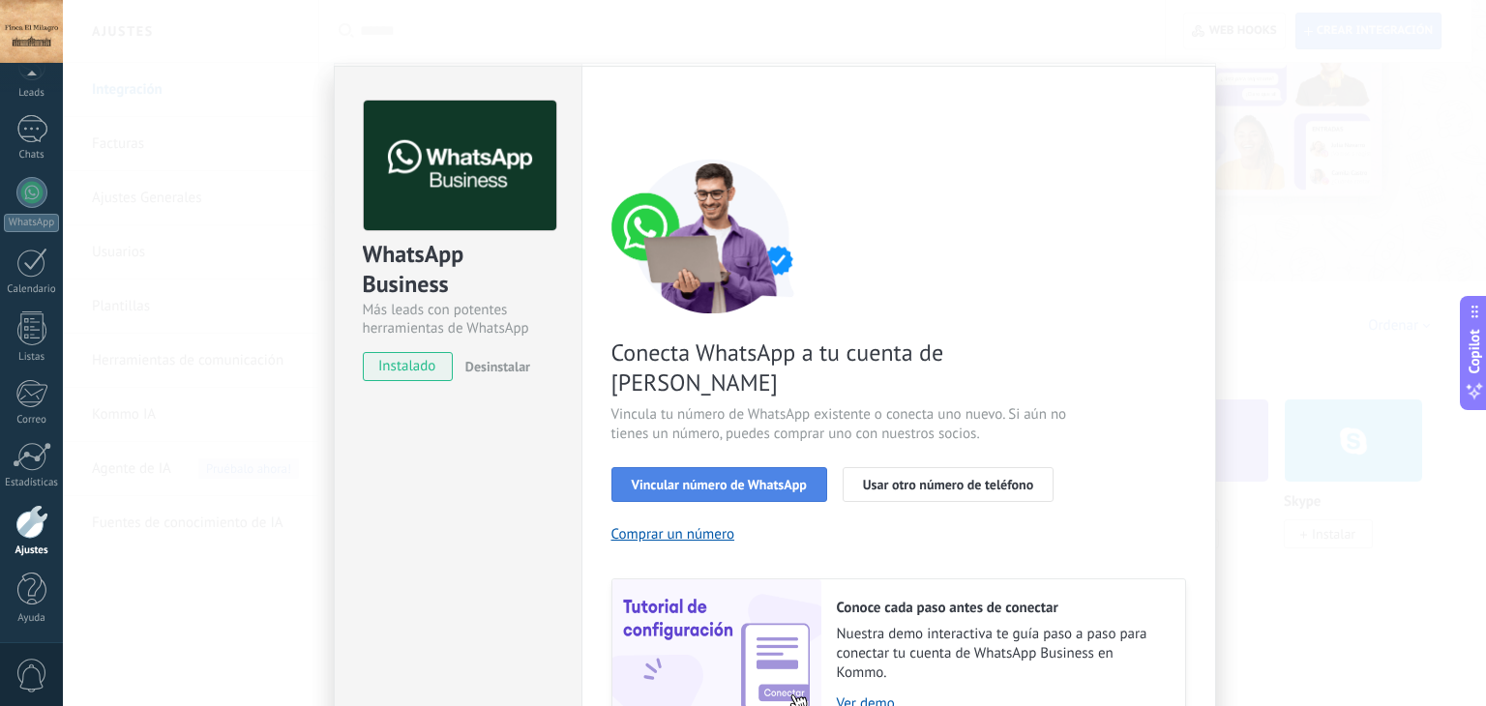
click at [632, 467] on button "Vincular número de WhatsApp" at bounding box center [719, 484] width 216 height 35
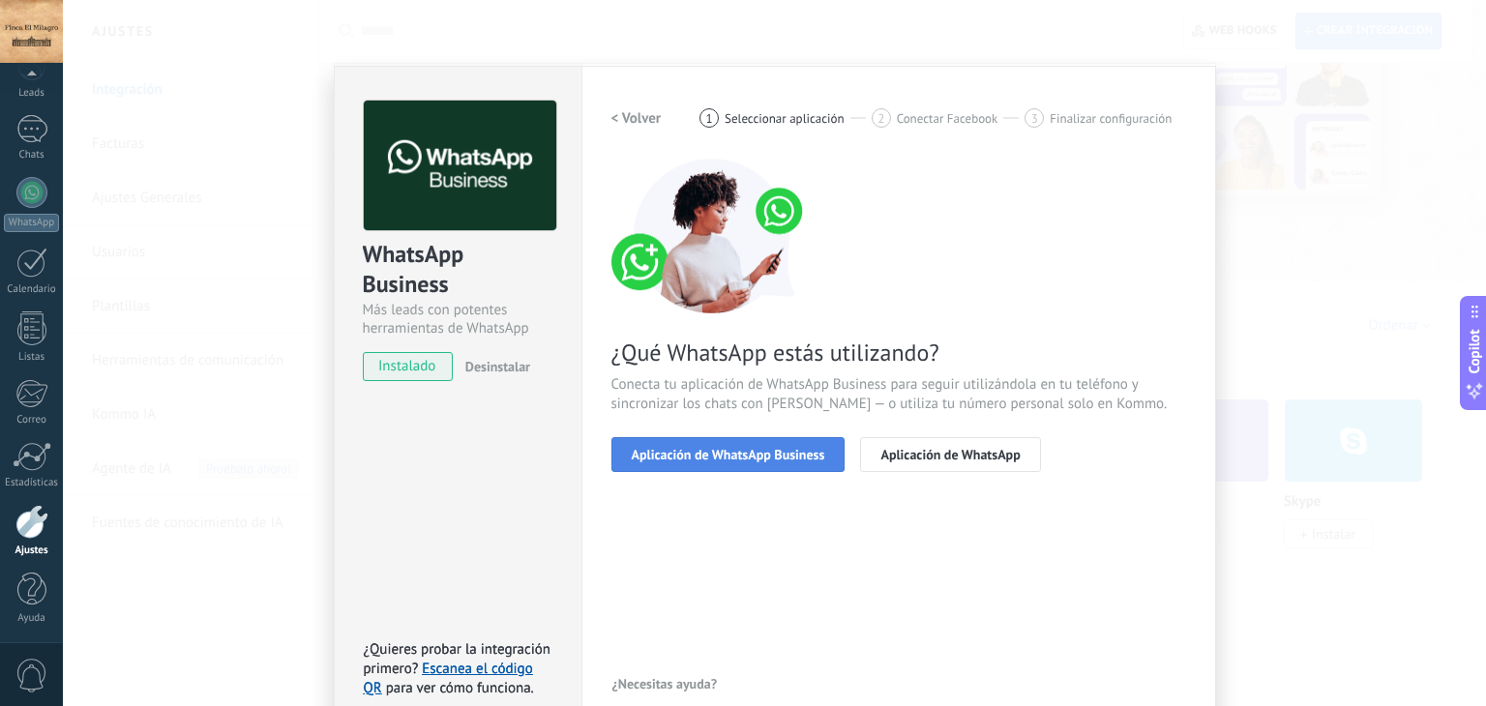
click at [665, 448] on span "Aplicación de WhatsApp Business" at bounding box center [728, 455] width 193 height 14
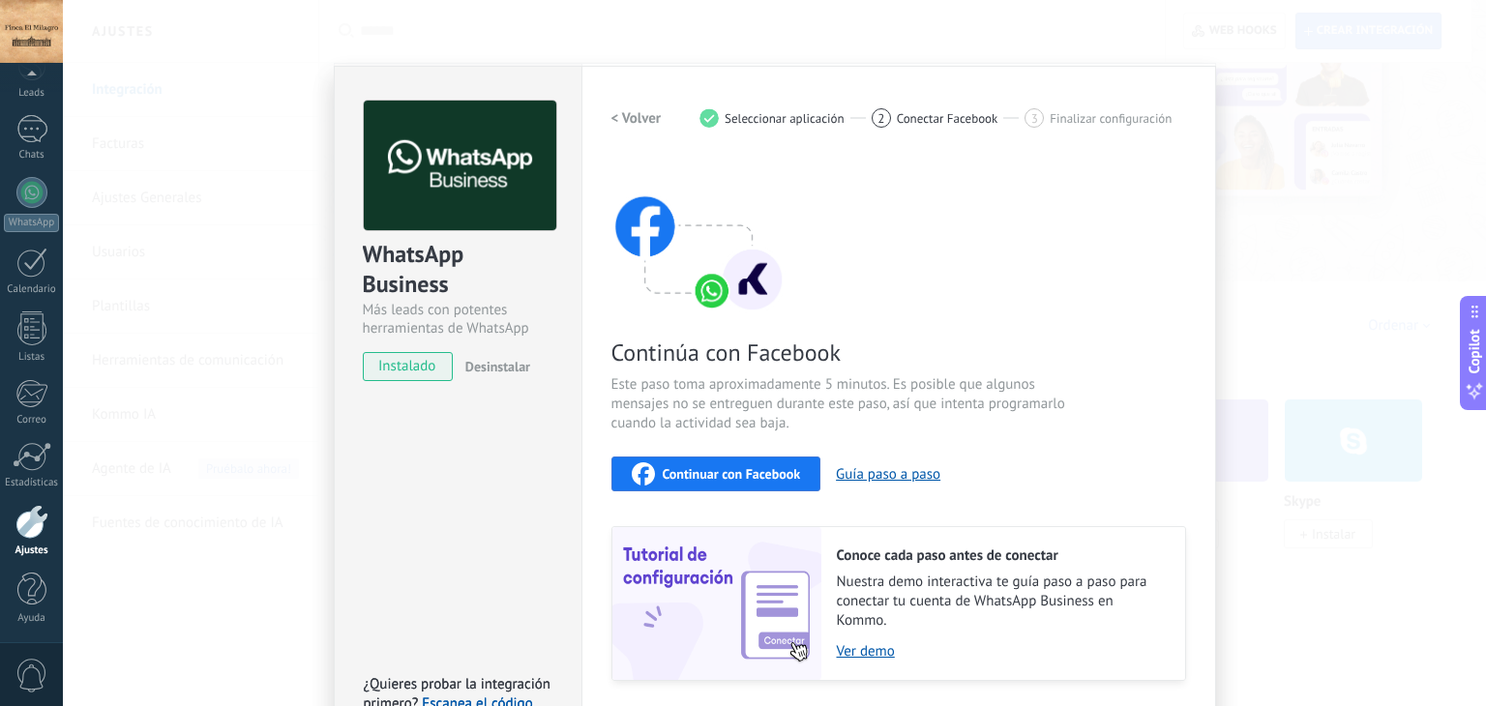
click at [645, 473] on icon "button" at bounding box center [643, 473] width 23 height 23
click at [252, 235] on div "WhatsApp Business Más leads con potentes herramientas de WhatsApp instalado Des…" at bounding box center [774, 353] width 1423 height 706
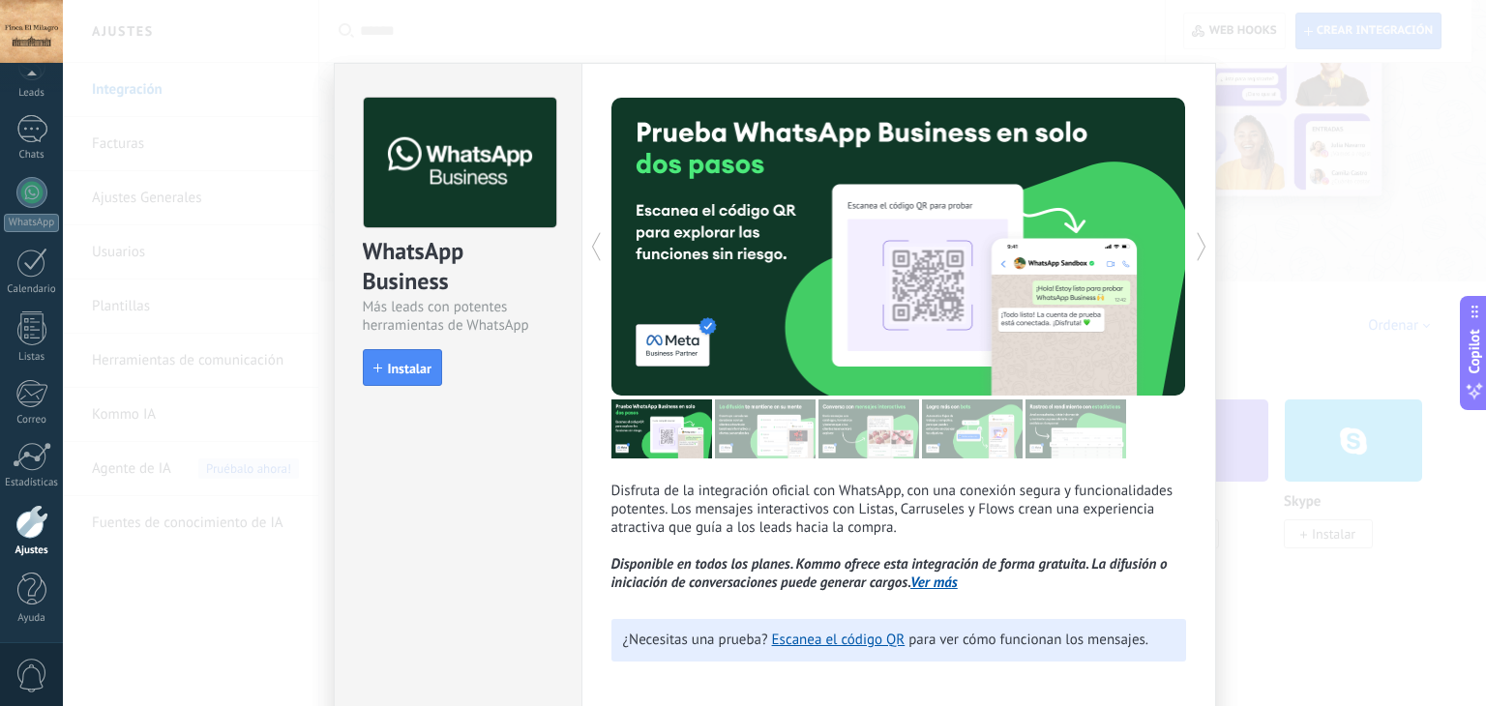
click at [550, 24] on div "WhatsApp Business Más leads con potentes herramientas de WhatsApp install Insta…" at bounding box center [774, 353] width 1423 height 706
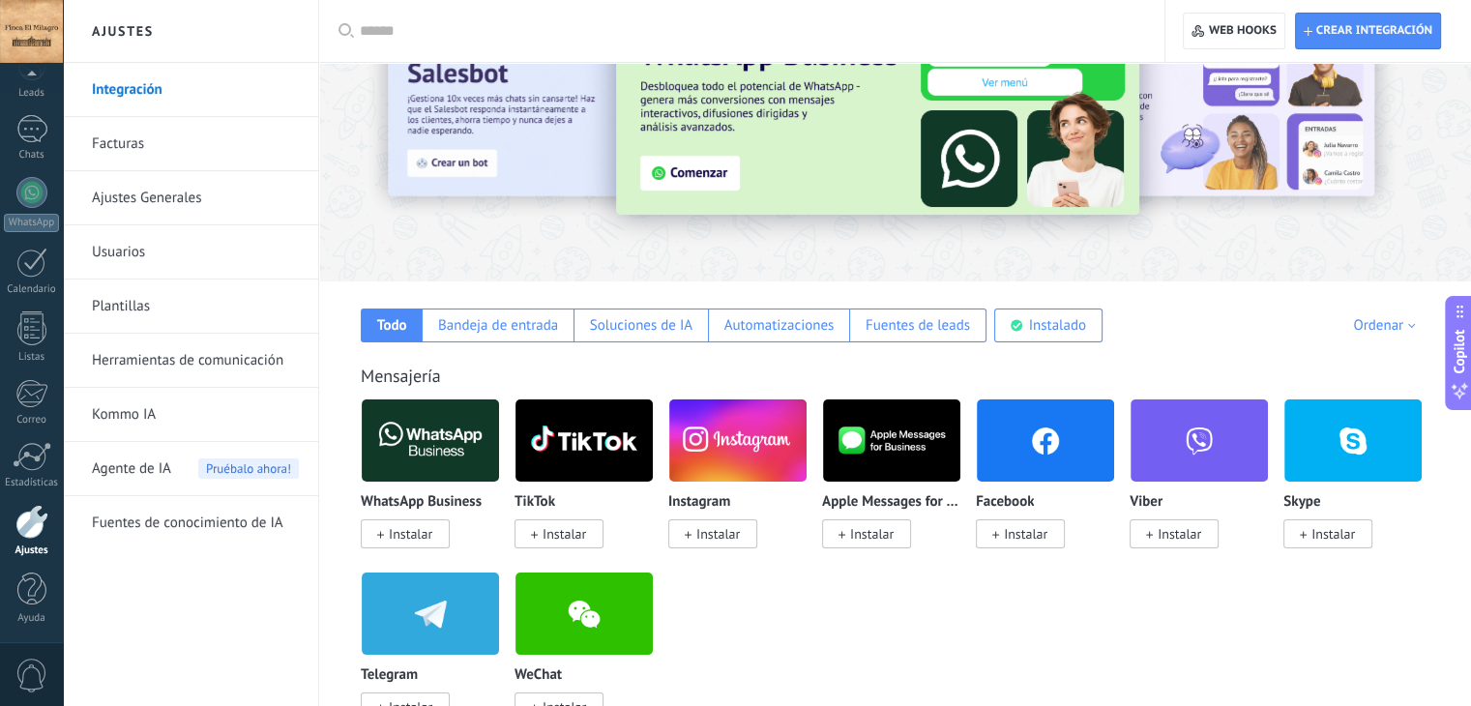
click at [409, 523] on span "Instalar" at bounding box center [405, 533] width 89 height 29
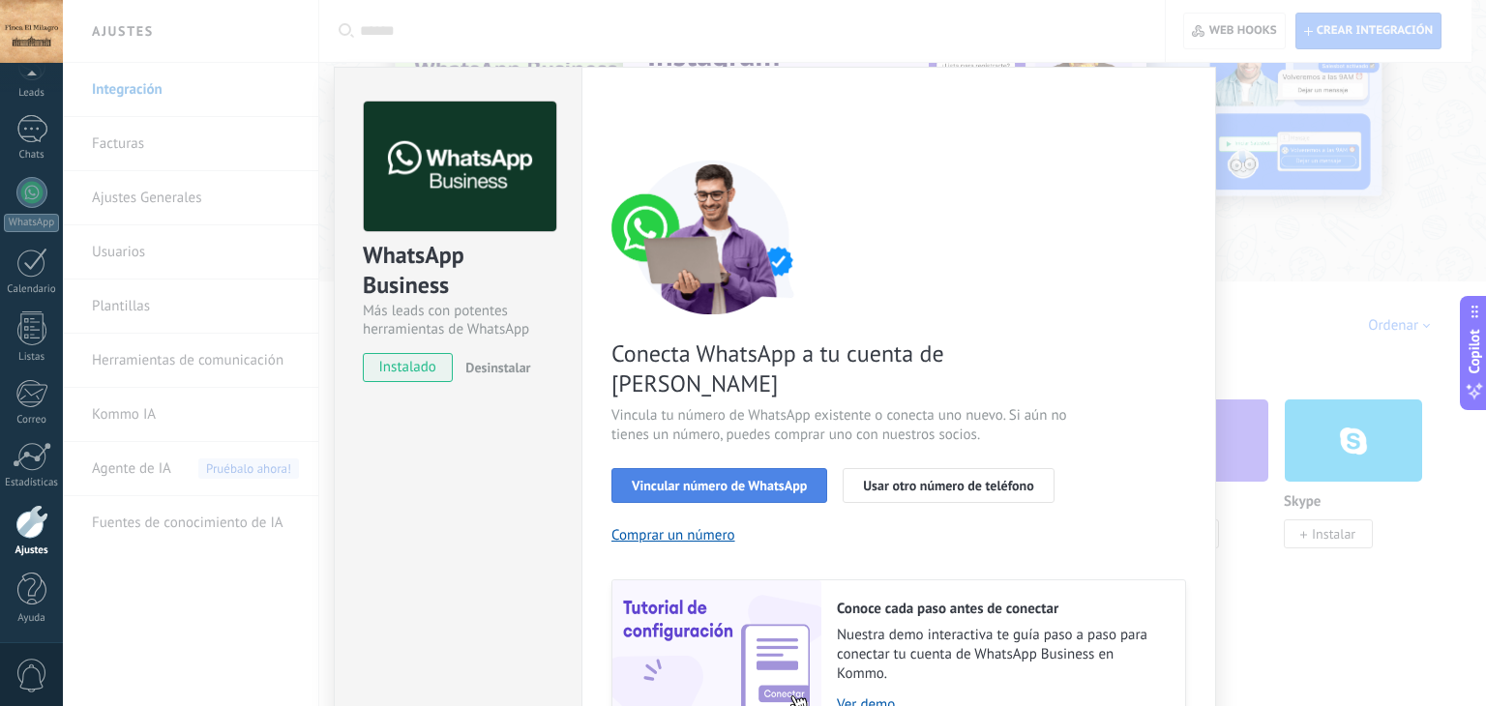
click at [714, 468] on button "Vincular número de WhatsApp" at bounding box center [719, 485] width 216 height 35
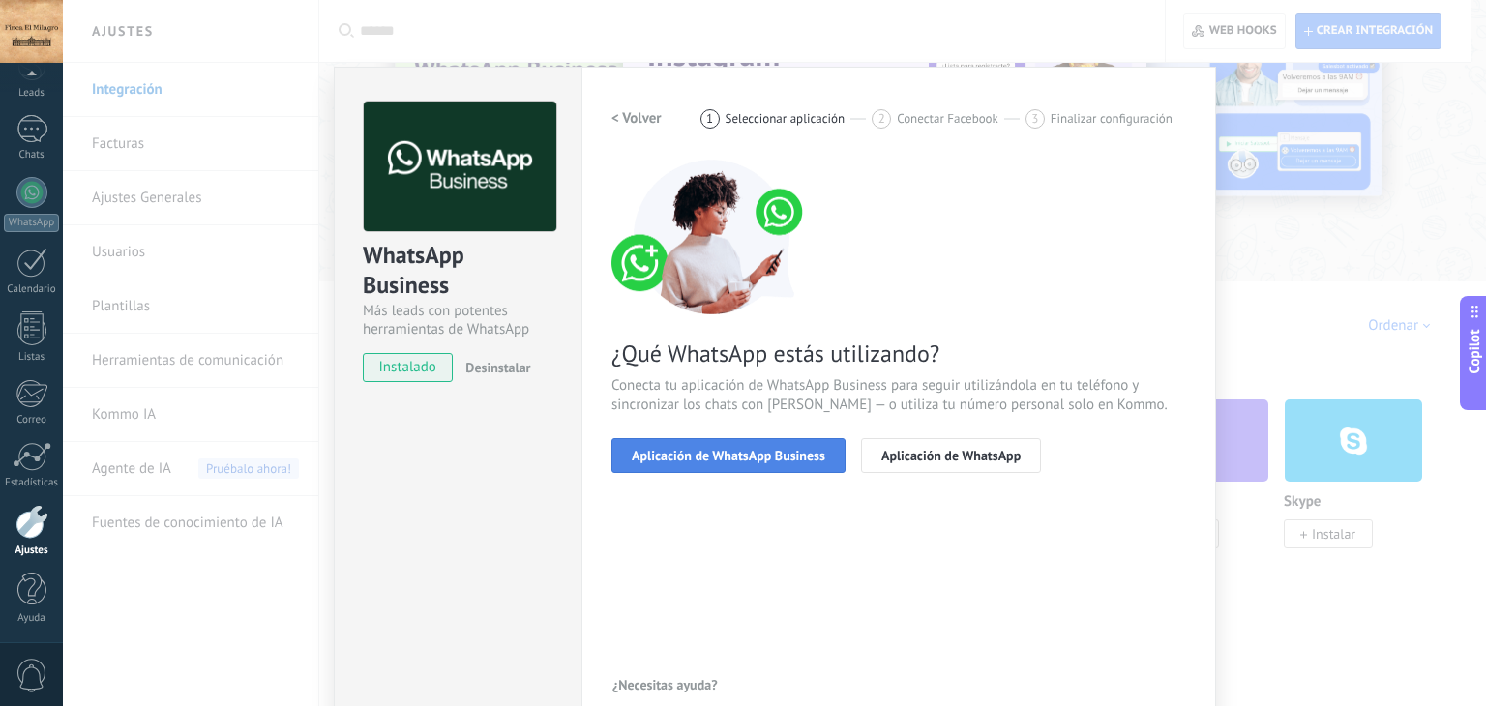
click at [696, 450] on span "Aplicación de WhatsApp Business" at bounding box center [728, 456] width 193 height 14
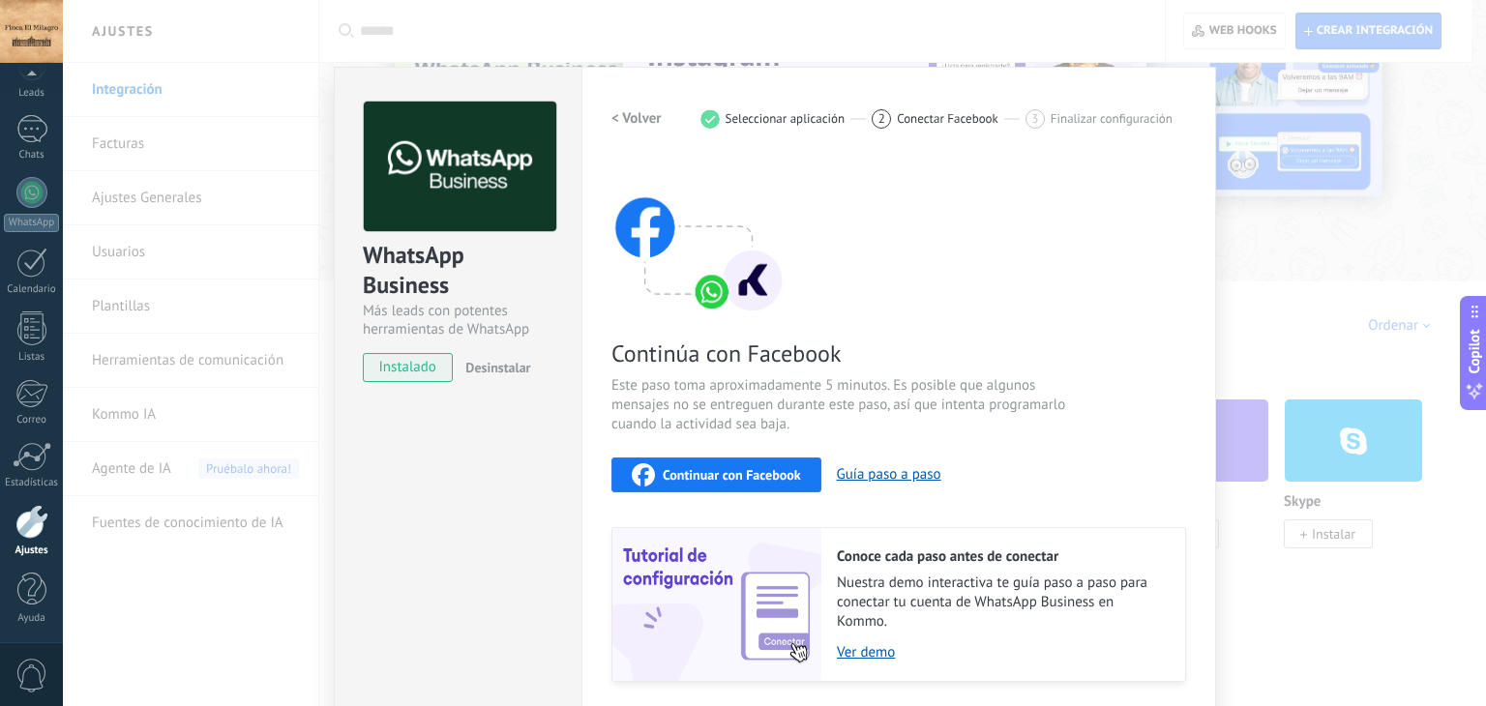
click at [738, 469] on span "Continuar con Facebook" at bounding box center [731, 475] width 138 height 14
click at [1120, 37] on div "WhatsApp Business Más leads con potentes herramientas de WhatsApp instalado Des…" at bounding box center [774, 353] width 1423 height 706
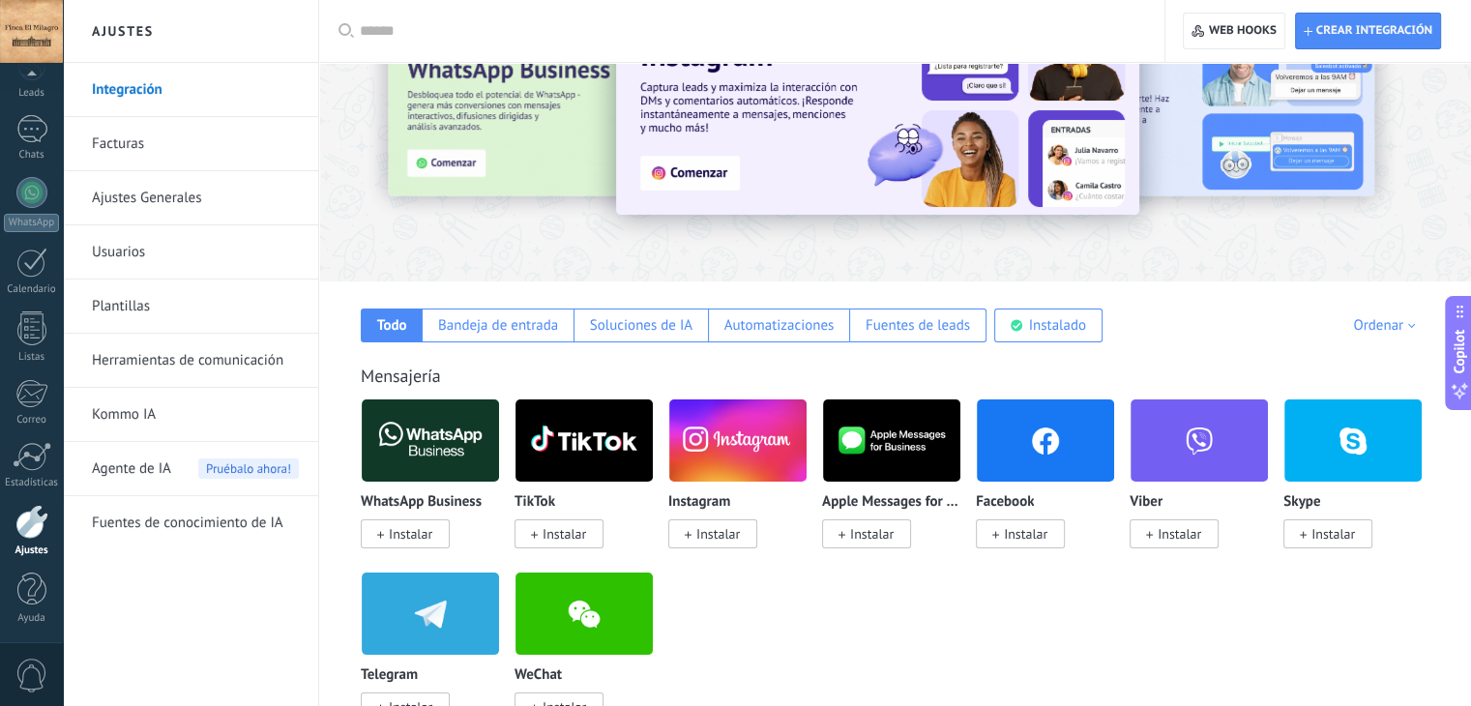
click at [29, 39] on div at bounding box center [31, 31] width 63 height 63
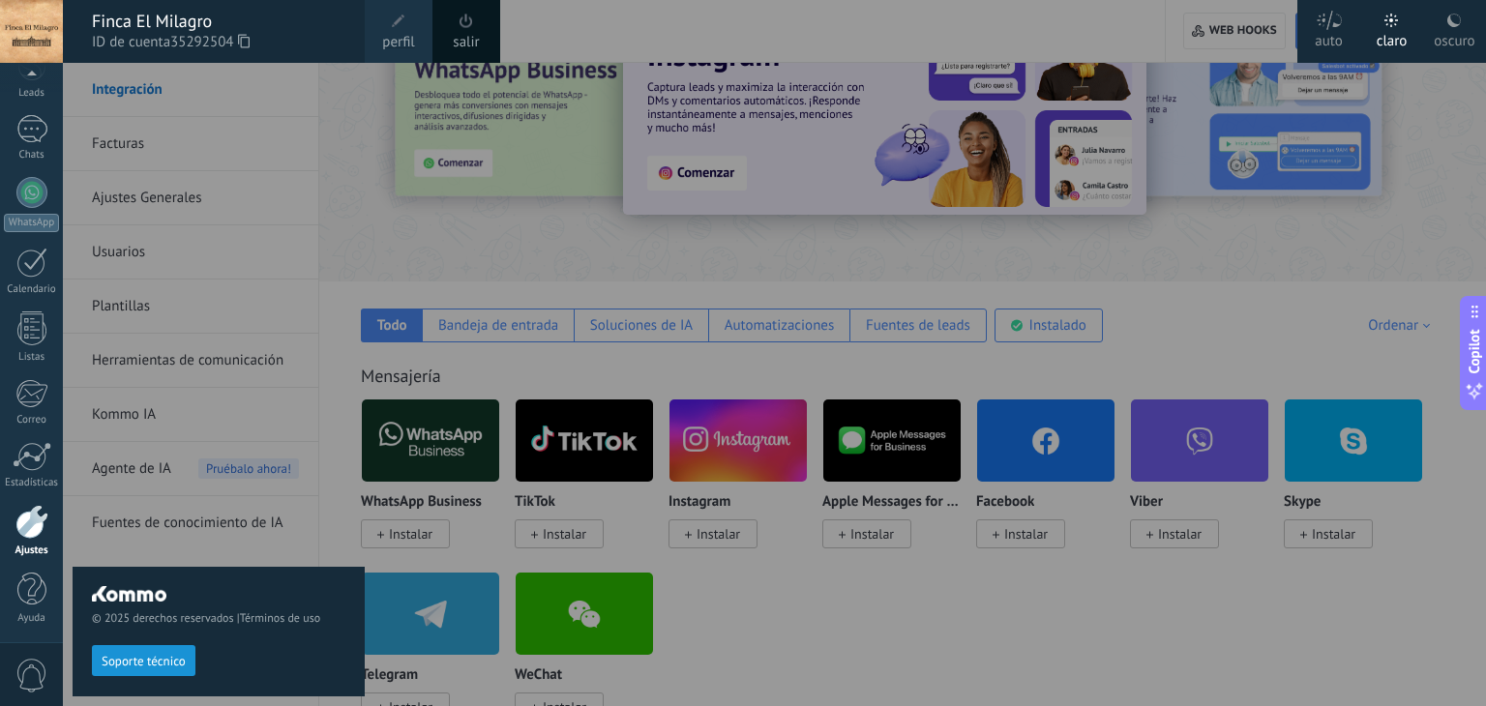
click at [471, 24] on span at bounding box center [466, 21] width 14 height 15
